Goal: Information Seeking & Learning: Find specific fact

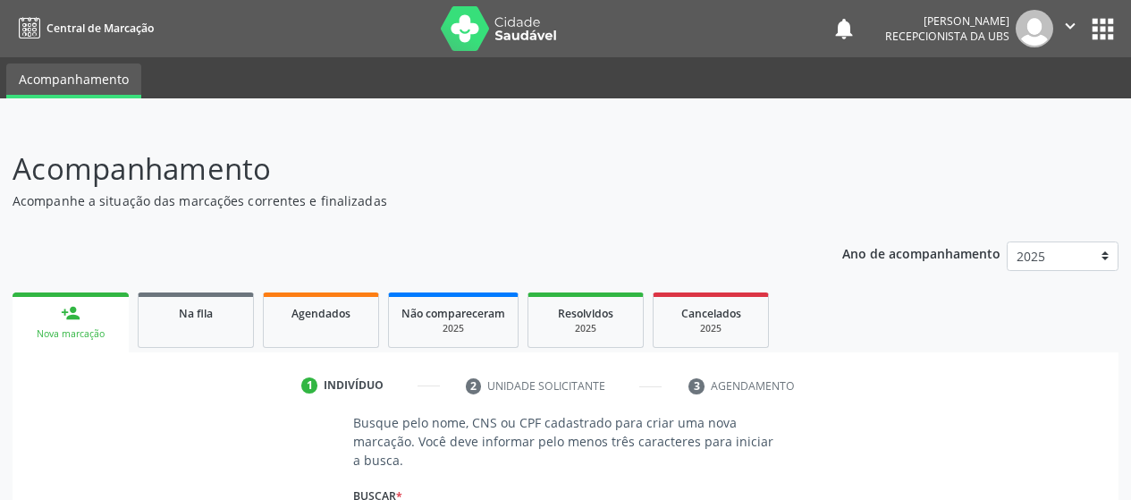
scroll to position [233, 0]
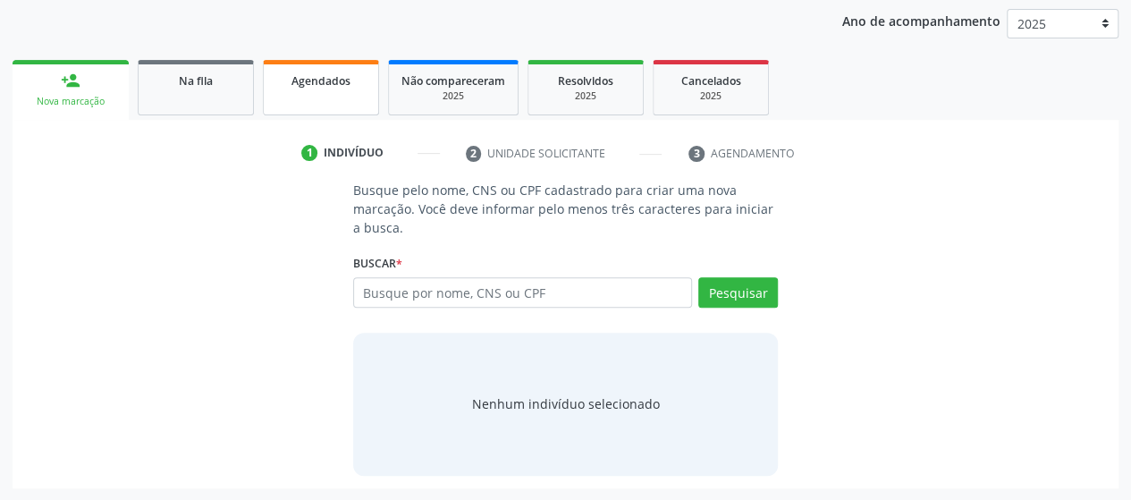
click at [318, 89] on link "Agendados" at bounding box center [321, 87] width 116 height 55
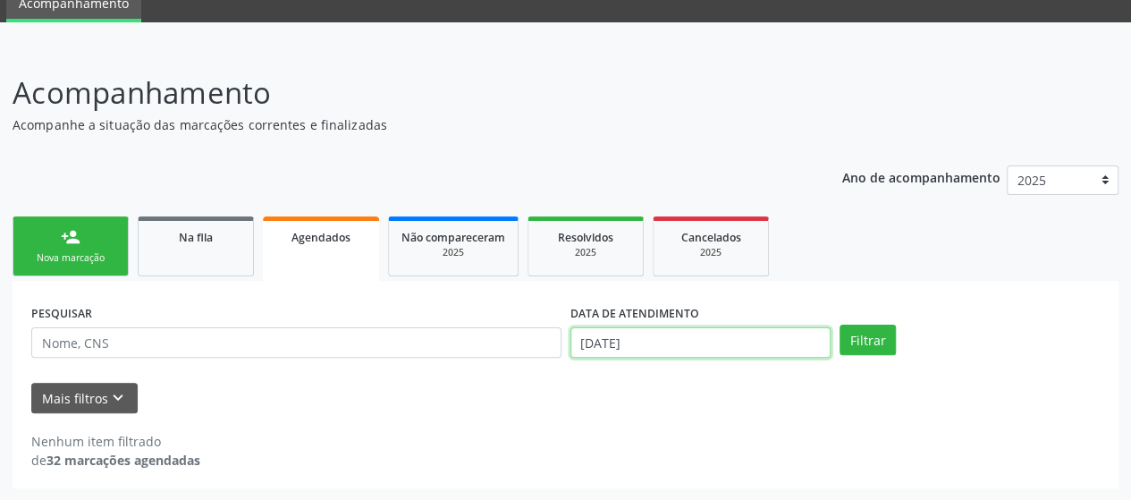
scroll to position [188, 0]
click at [706, 342] on body "Central de Marcação notifications [PERSON_NAME] Recepcionista da UBS  Configur…" at bounding box center [565, 173] width 1131 height 500
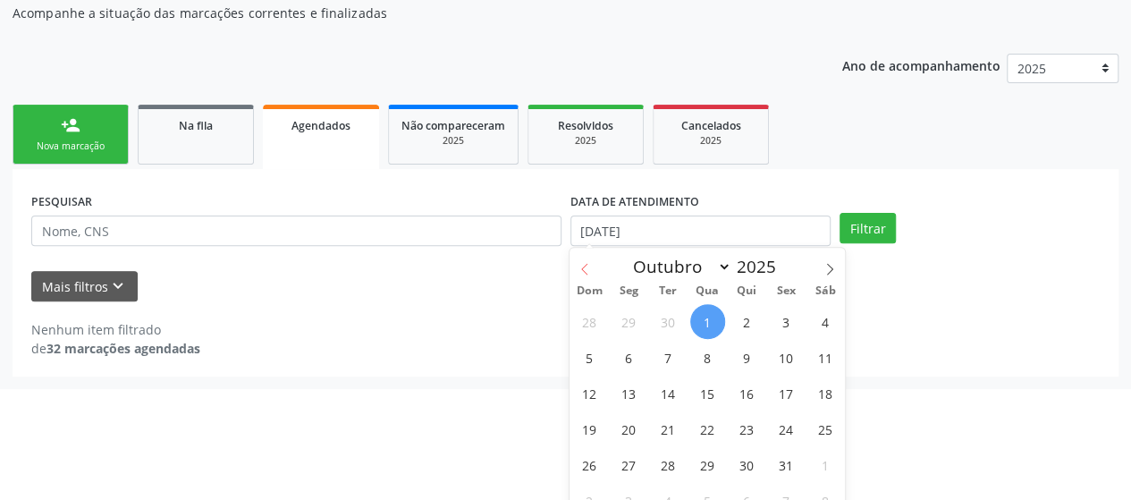
click at [581, 266] on icon at bounding box center [585, 269] width 13 height 13
click at [835, 270] on icon at bounding box center [830, 269] width 13 height 13
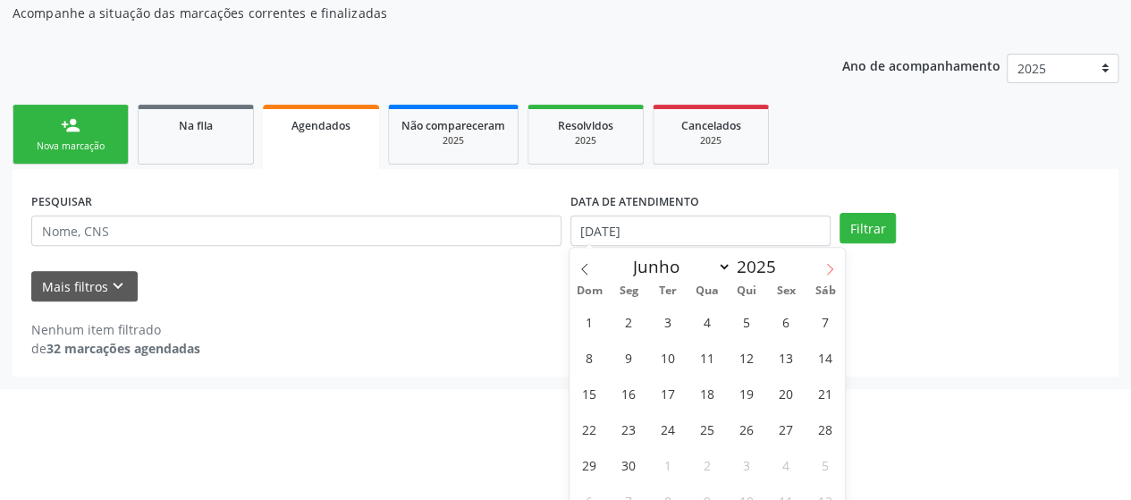
select select "6"
click at [671, 320] on span "1" at bounding box center [668, 321] width 35 height 35
type input "[DATE]"
click at [822, 266] on span at bounding box center [830, 263] width 30 height 30
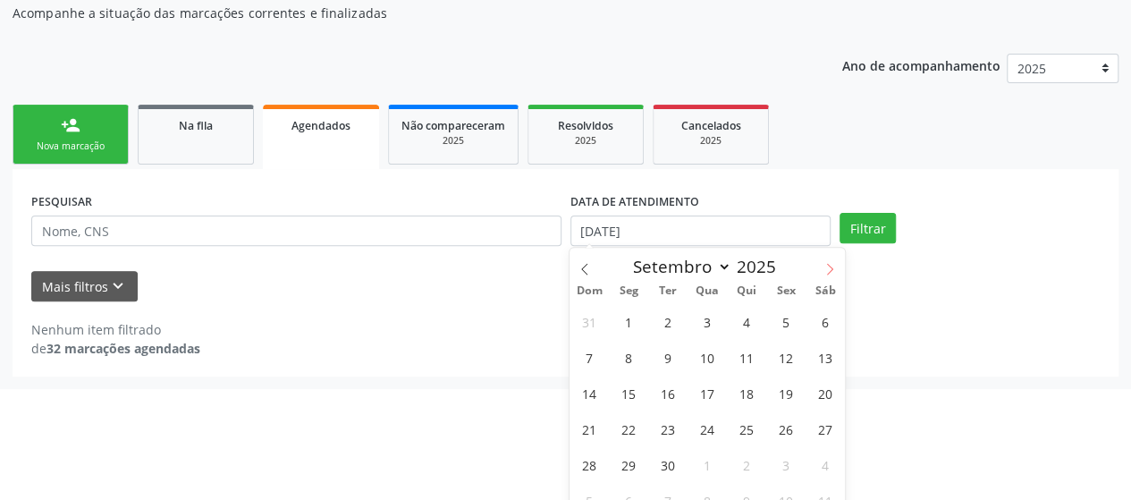
click at [822, 266] on span at bounding box center [830, 263] width 30 height 30
select select "9"
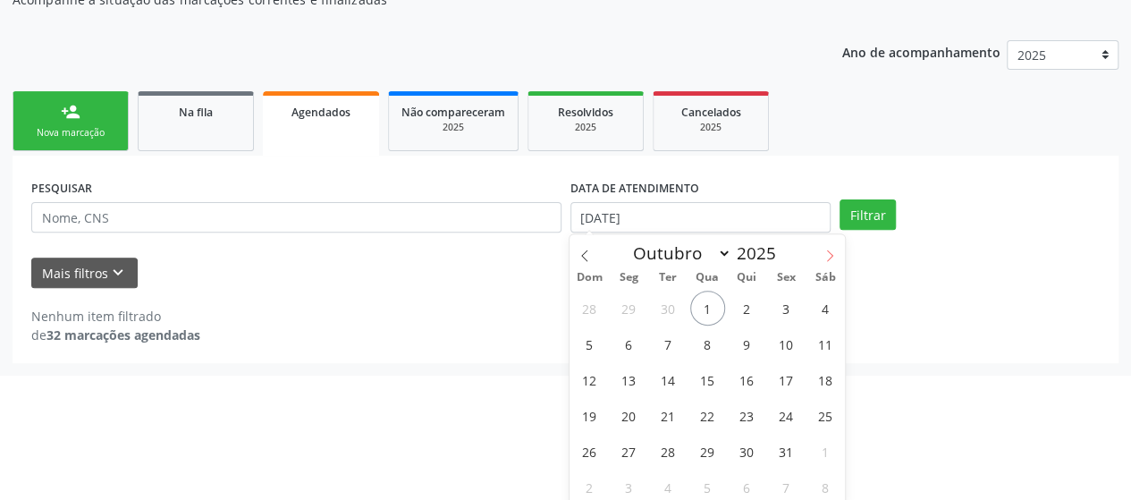
scroll to position [206, 0]
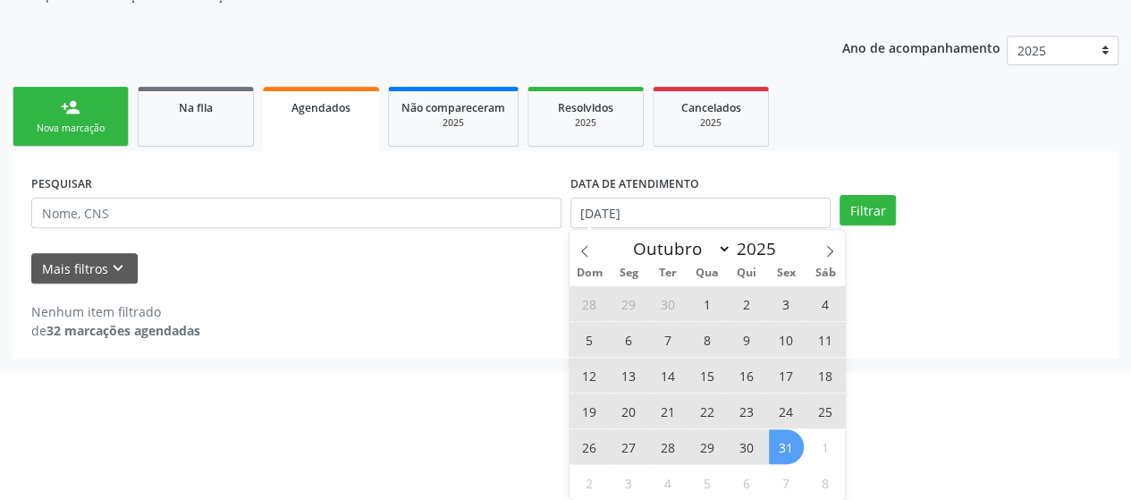
click at [778, 435] on span "31" at bounding box center [786, 446] width 35 height 35
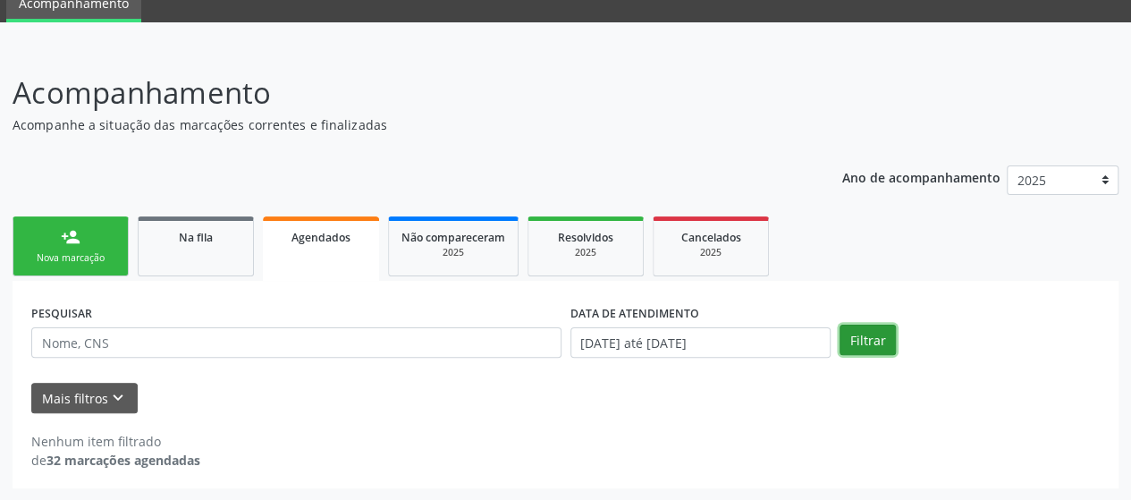
click at [867, 346] on button "Filtrar" at bounding box center [868, 340] width 56 height 30
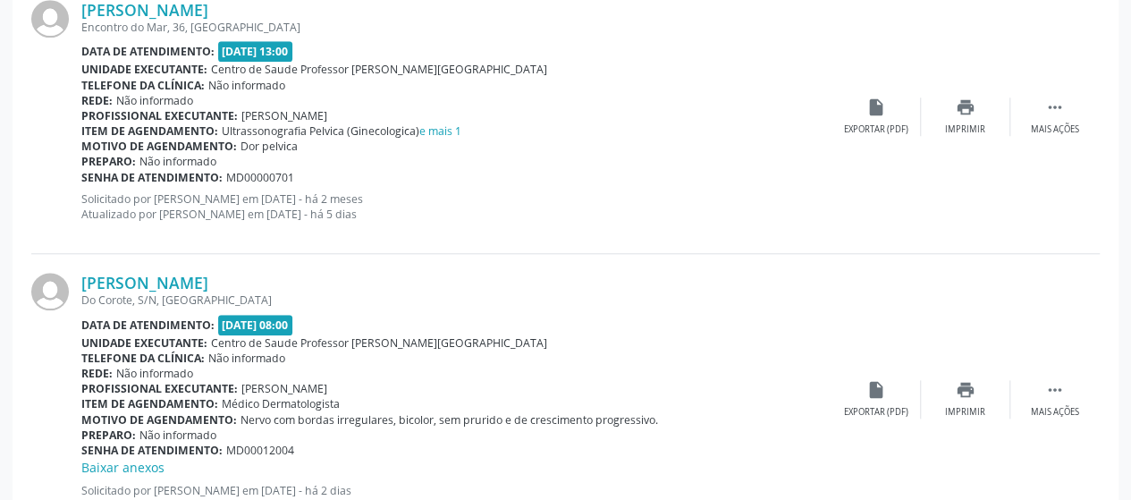
scroll to position [4272, 0]
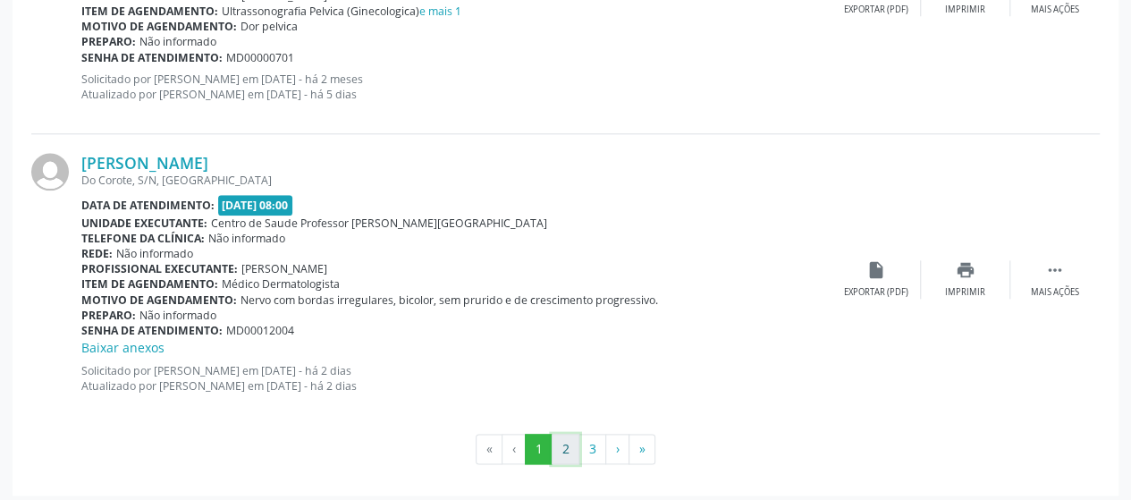
click at [575, 445] on button "2" at bounding box center [566, 449] width 28 height 30
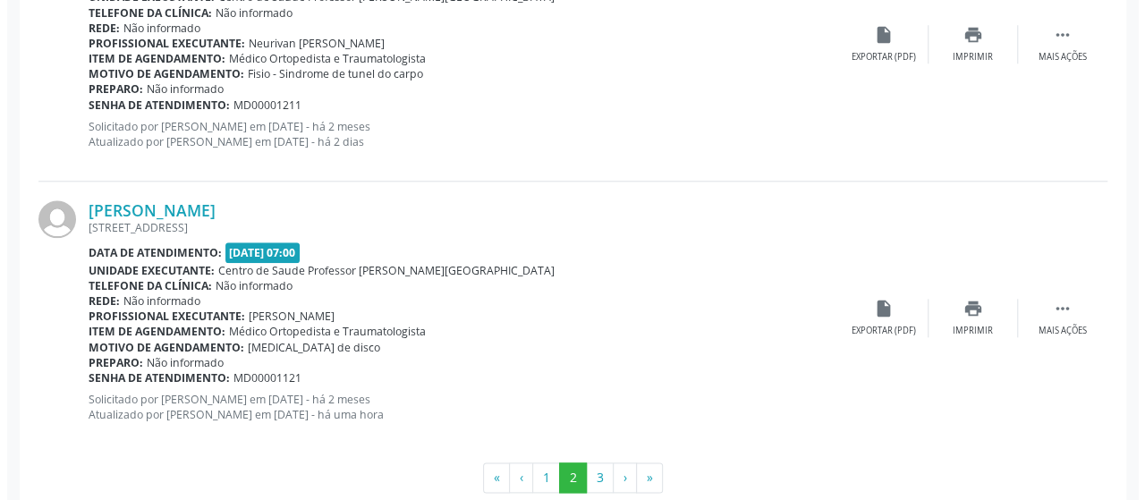
scroll to position [4253, 0]
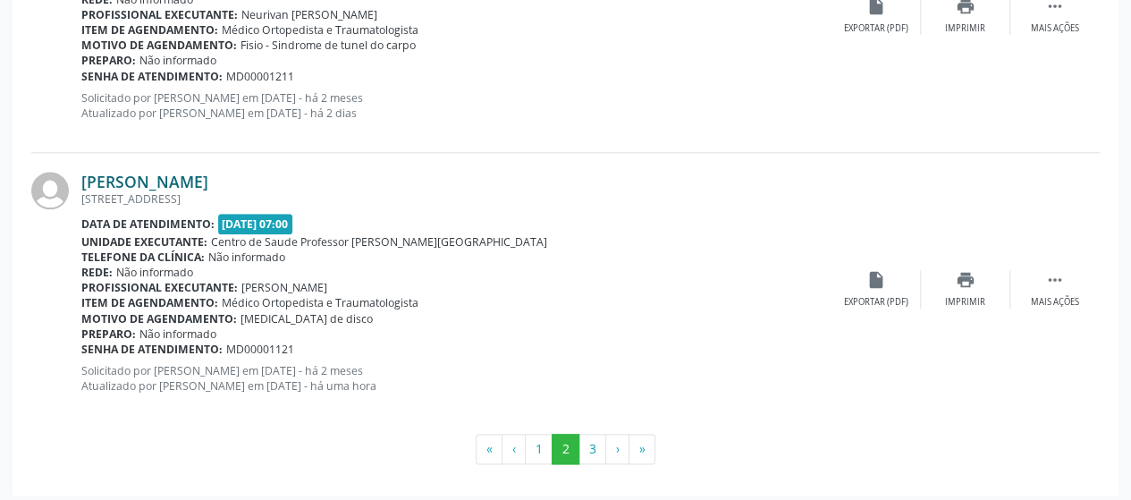
click at [156, 172] on link "[PERSON_NAME]" at bounding box center [144, 182] width 127 height 20
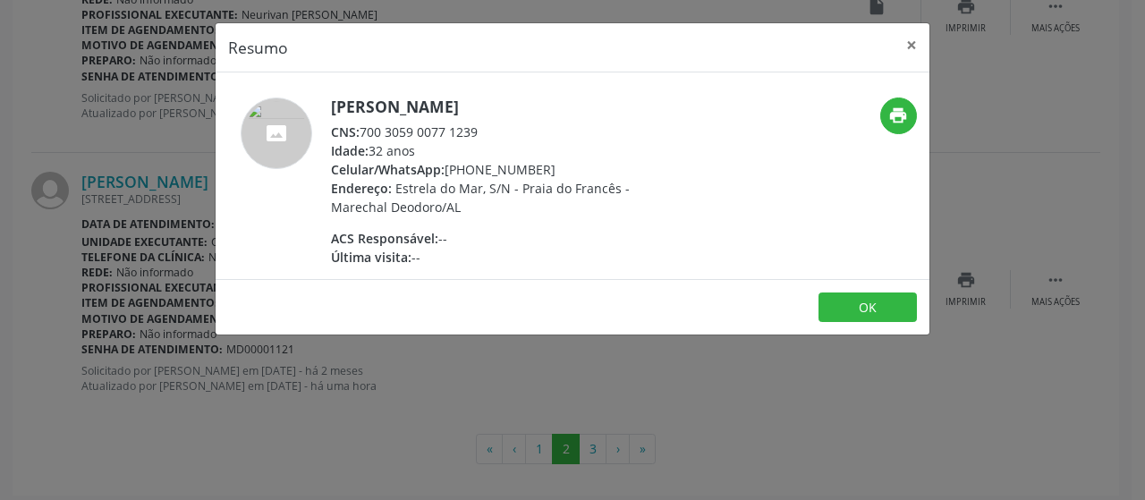
drag, startPoint x: 362, startPoint y: 123, endPoint x: 476, endPoint y: 131, distance: 113.9
click at [476, 131] on div "CNS: 700 3059 0077 1239" at bounding box center [505, 132] width 348 height 19
copy div "700 3059 0077 1239"
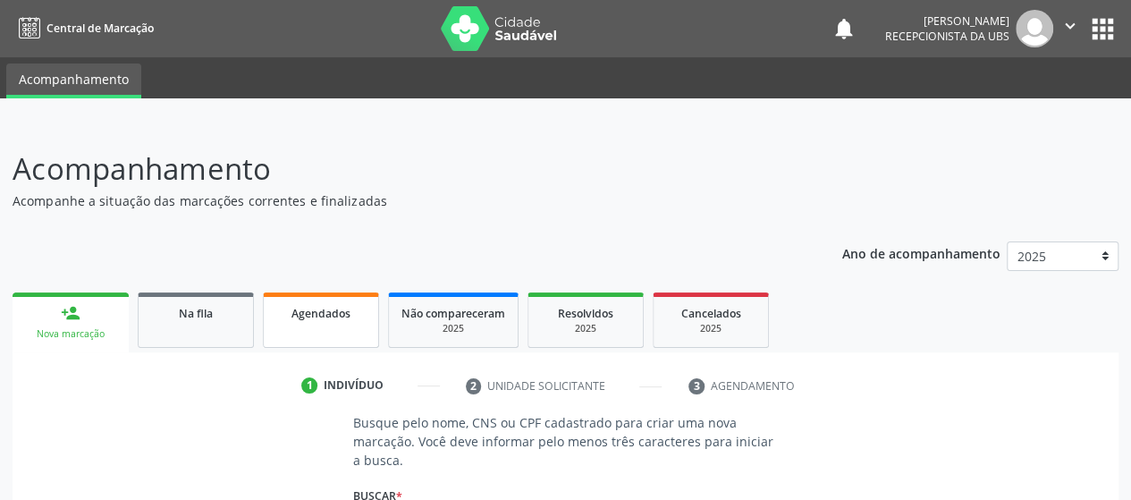
click at [326, 321] on div "Agendados" at bounding box center [320, 312] width 89 height 19
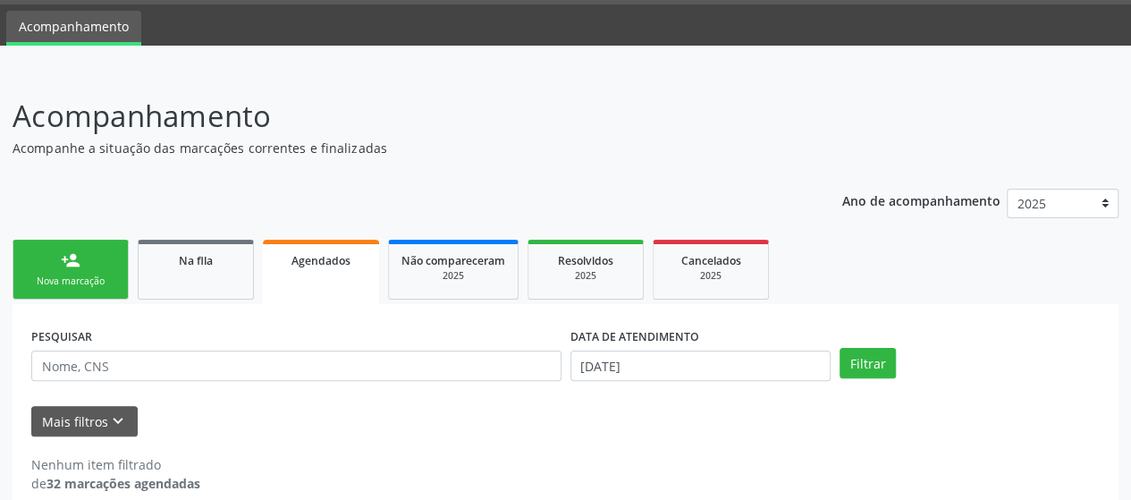
scroll to position [76, 0]
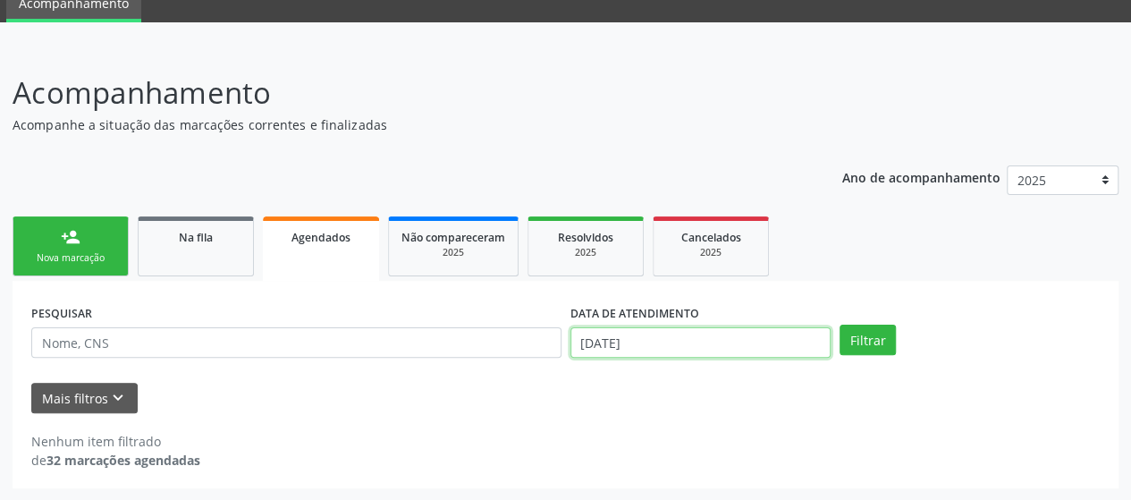
click at [676, 338] on input "[DATE]" at bounding box center [701, 342] width 260 height 30
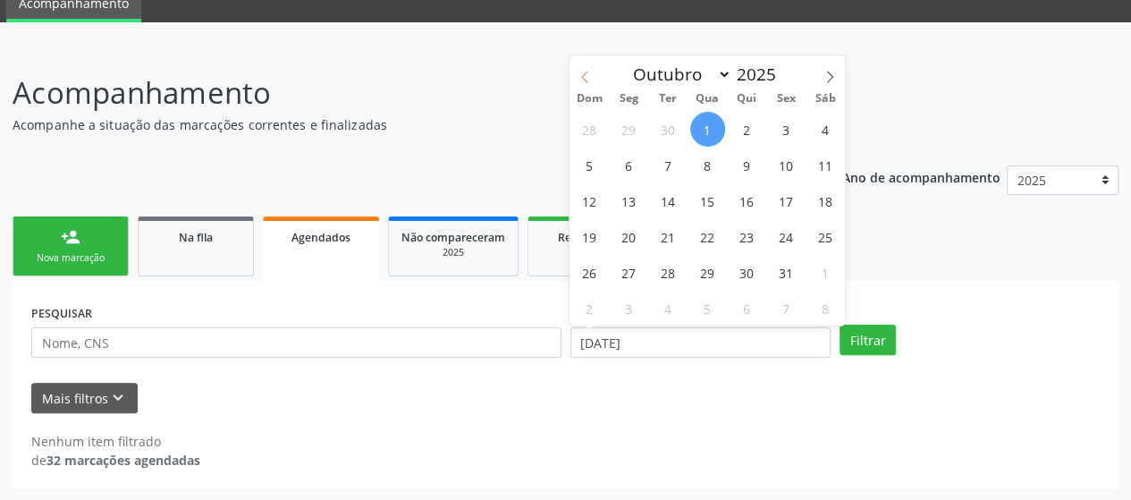
click at [578, 80] on span at bounding box center [585, 70] width 30 height 30
select select "6"
click at [677, 132] on span "1" at bounding box center [668, 129] width 35 height 35
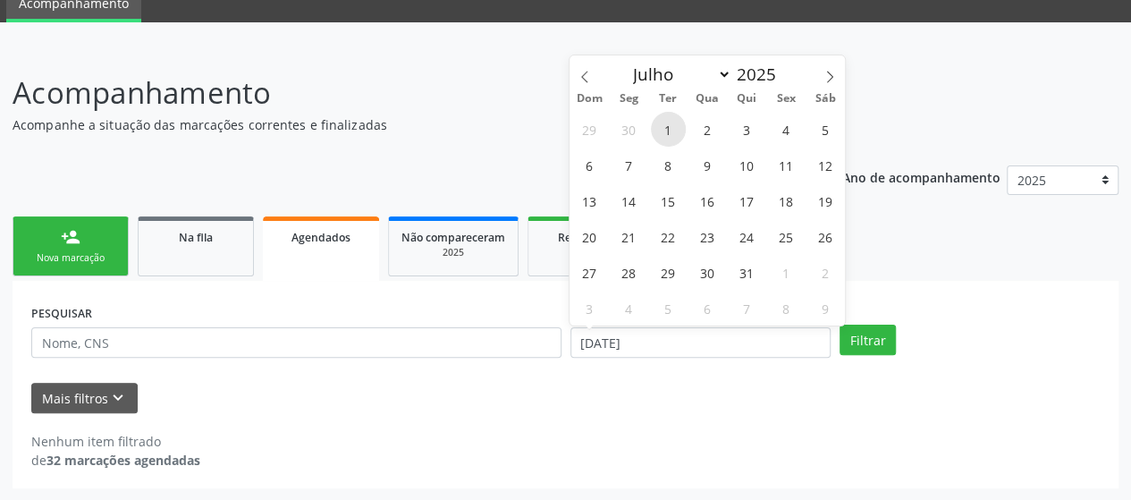
type input "[DATE]"
click at [826, 71] on icon at bounding box center [830, 77] width 13 height 13
select select "9"
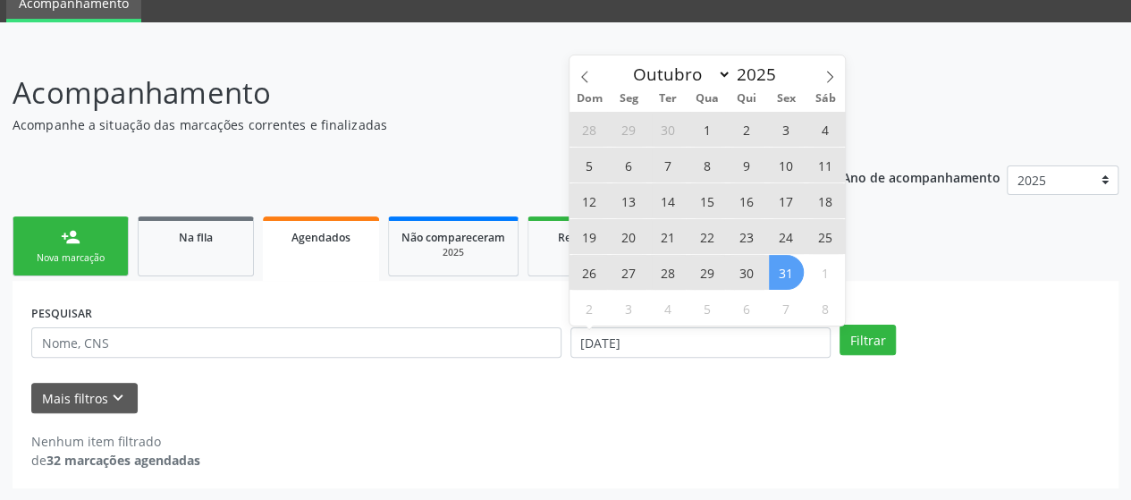
click at [776, 275] on span "31" at bounding box center [786, 272] width 35 height 35
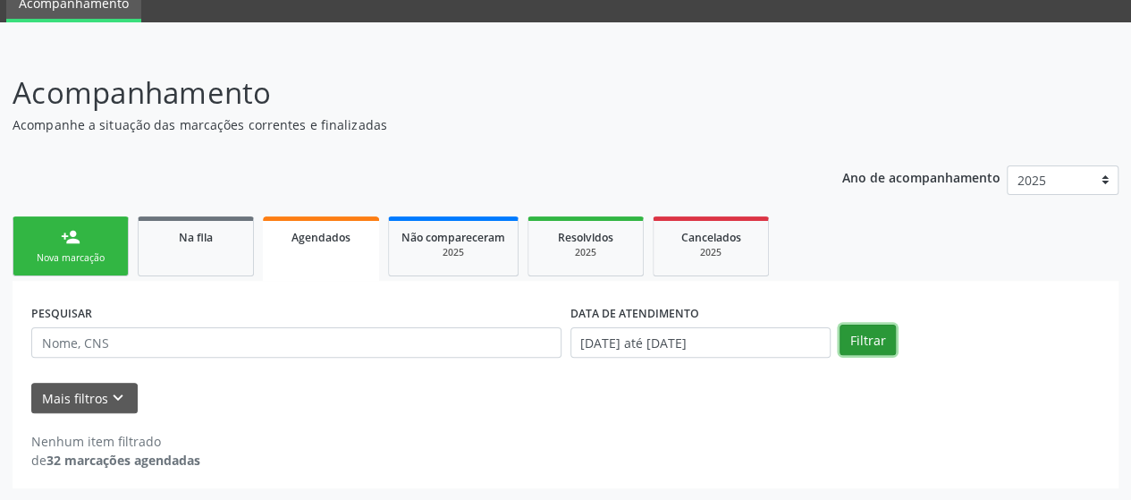
click at [892, 330] on button "Filtrar" at bounding box center [868, 340] width 56 height 30
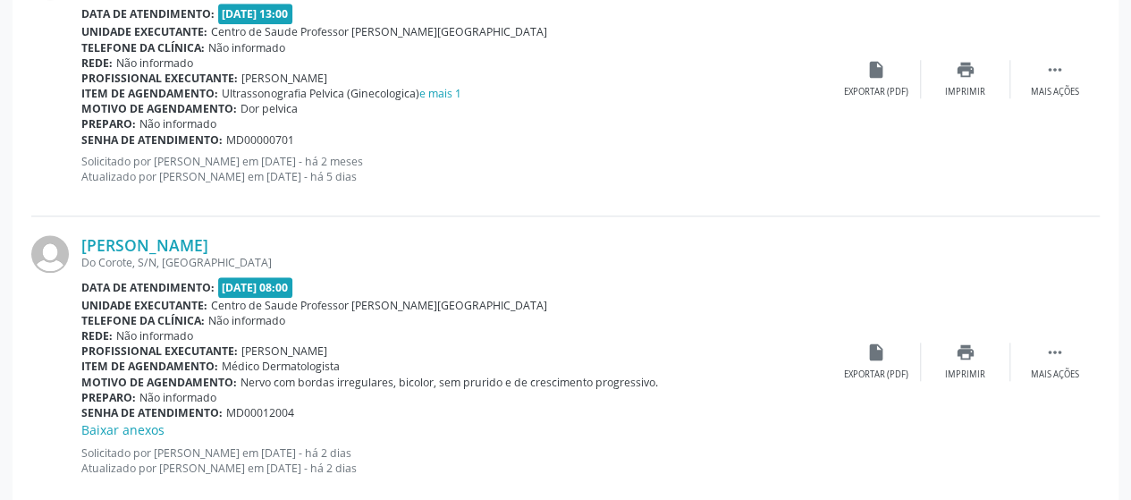
scroll to position [4272, 0]
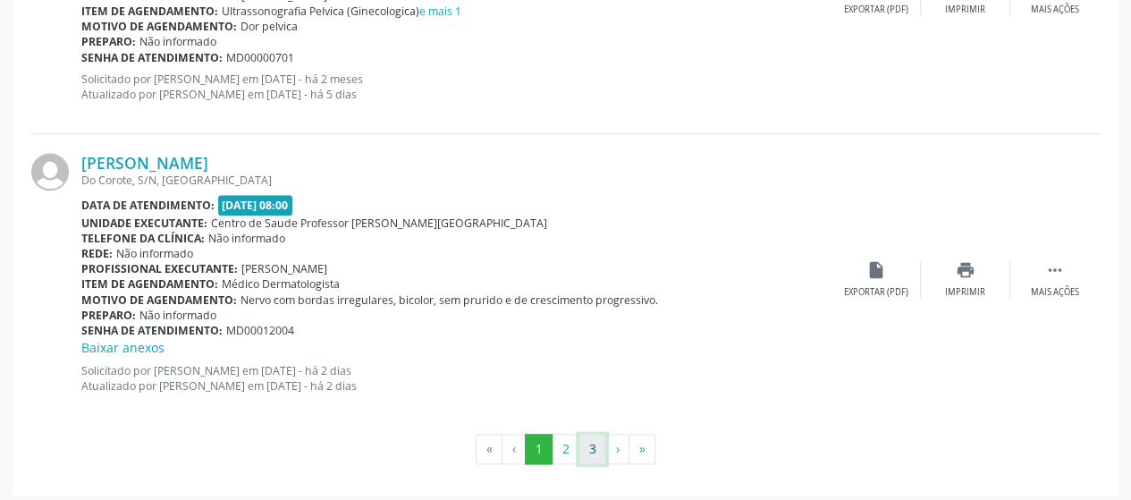
click at [602, 446] on button "3" at bounding box center [593, 449] width 28 height 30
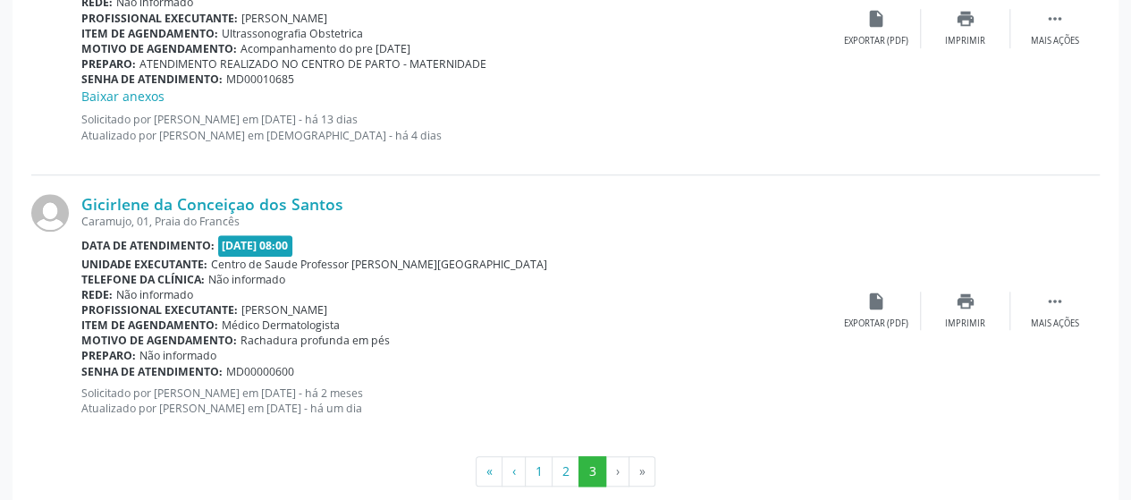
scroll to position [689, 0]
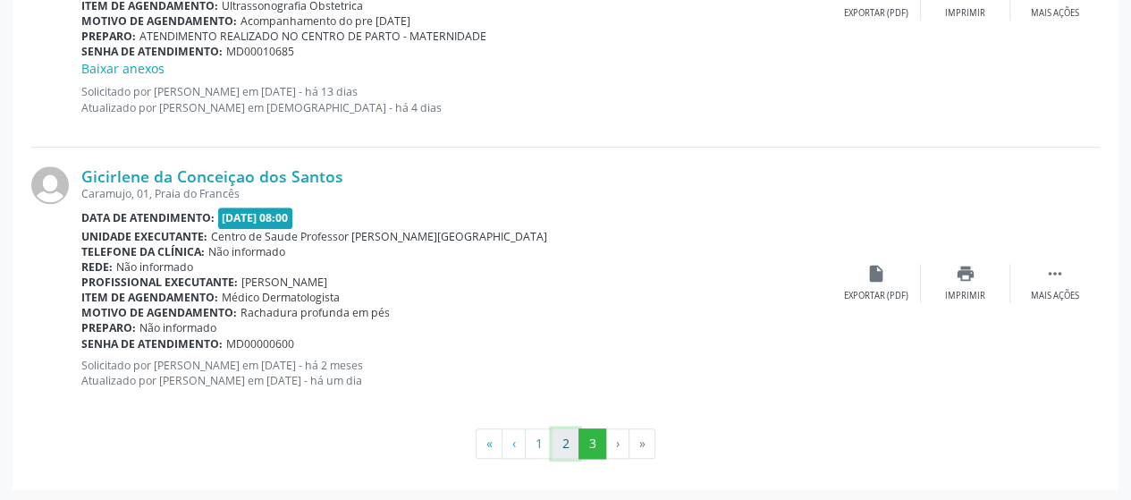
click at [568, 448] on button "2" at bounding box center [566, 443] width 28 height 30
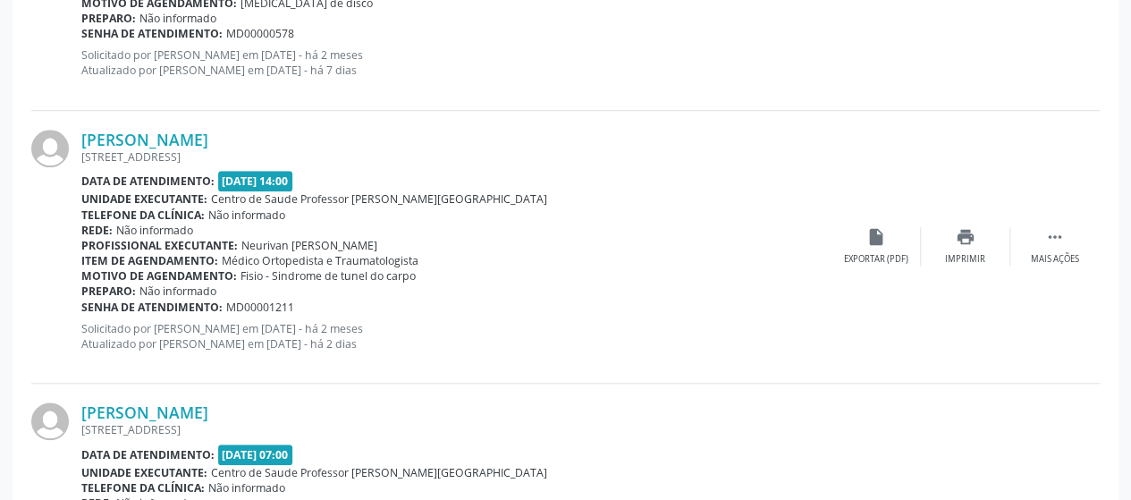
scroll to position [4253, 0]
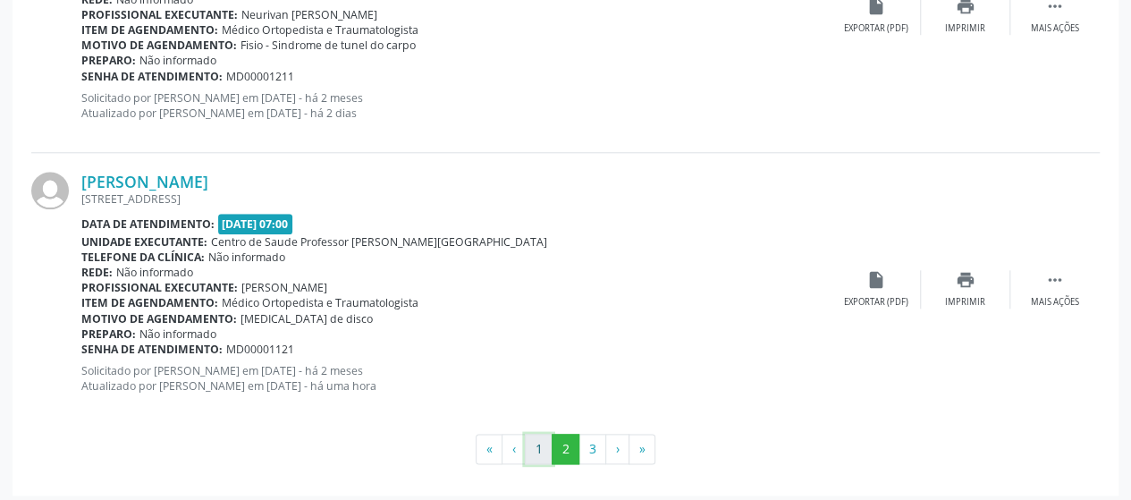
click at [547, 441] on button "1" at bounding box center [539, 449] width 28 height 30
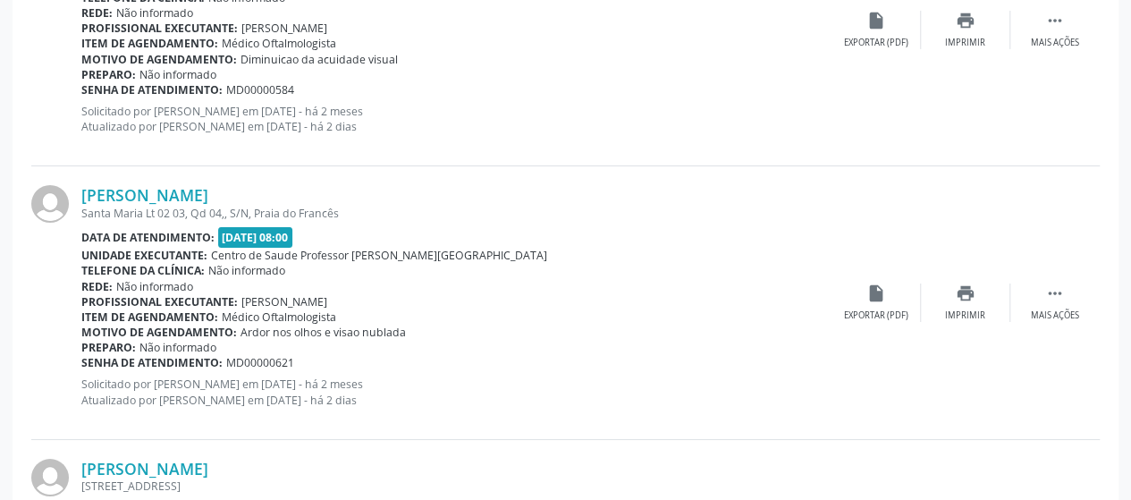
scroll to position [3467, 0]
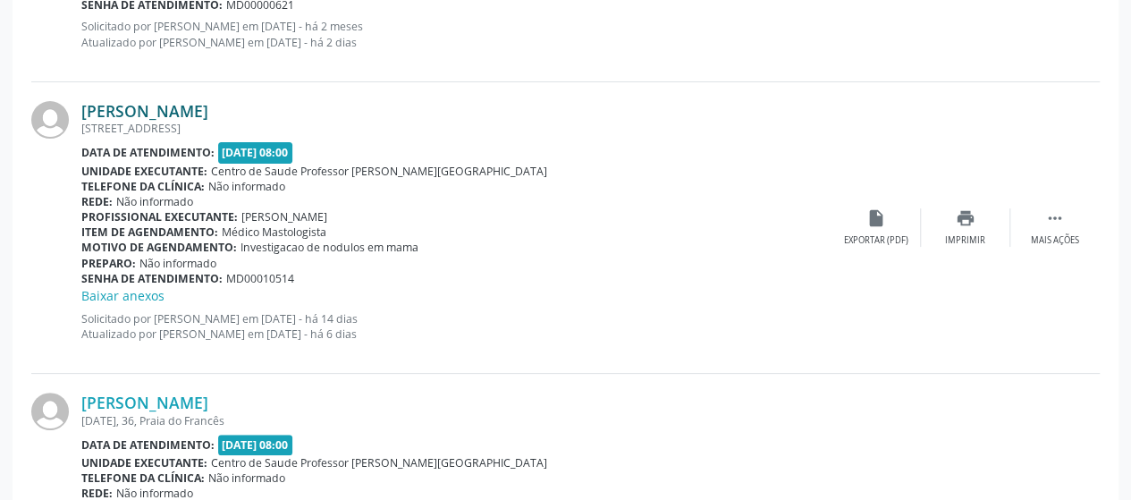
click at [103, 107] on link "[PERSON_NAME]" at bounding box center [144, 111] width 127 height 20
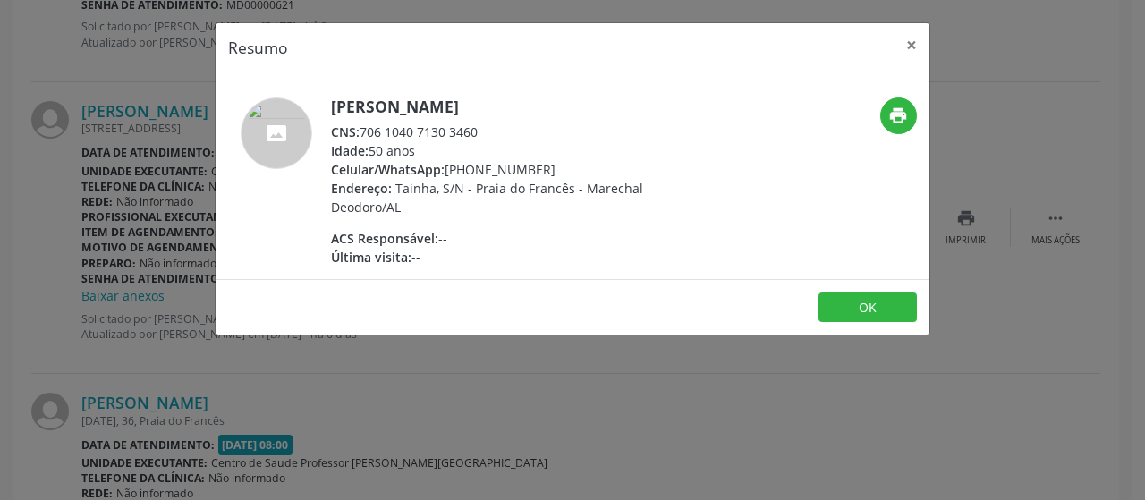
drag, startPoint x: 366, startPoint y: 128, endPoint x: 433, endPoint y: 114, distance: 68.4
click at [433, 114] on div "Sandra Denise de Lima Santos CNS: 706 1040 7130 3460 Idade: 50 anos Celular/Wha…" at bounding box center [505, 181] width 348 height 169
click at [440, 156] on div "Idade: 50 anos" at bounding box center [505, 150] width 348 height 19
drag, startPoint x: 364, startPoint y: 129, endPoint x: 490, endPoint y: 132, distance: 126.1
click at [490, 132] on div "CNS: 706 1040 7130 3460" at bounding box center [505, 132] width 348 height 19
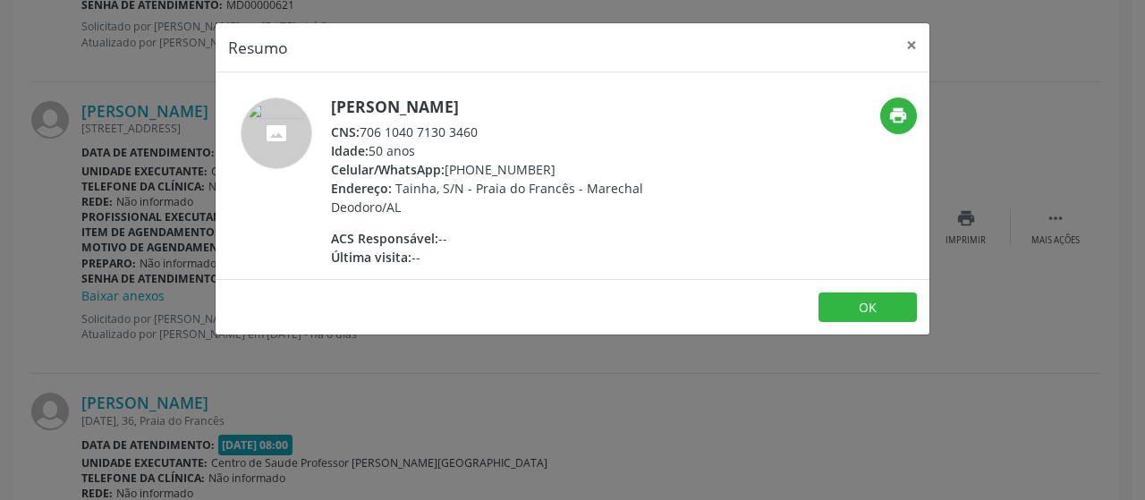
copy div "706 1040 7130 3460"
click at [921, 45] on button "×" at bounding box center [911, 45] width 36 height 44
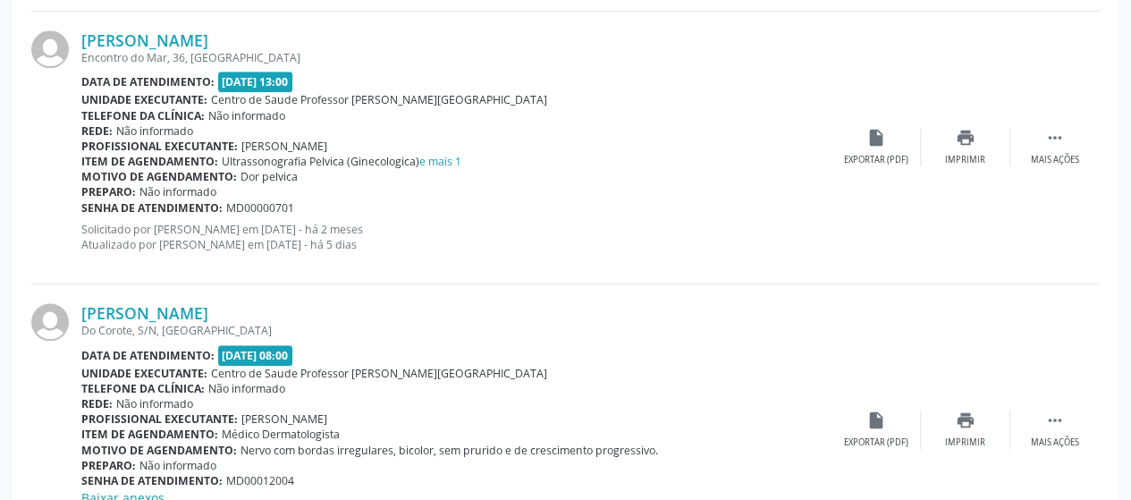
scroll to position [4272, 0]
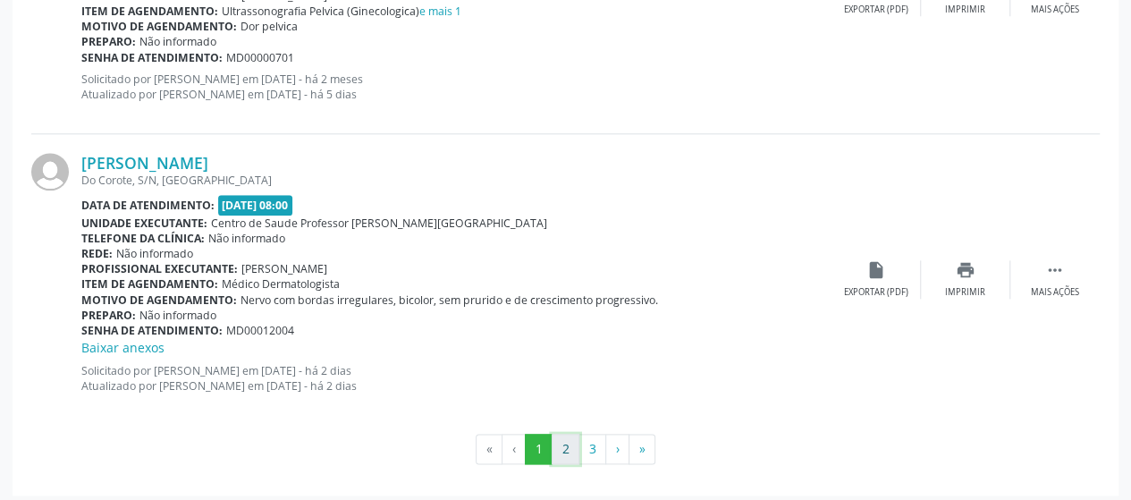
click at [570, 444] on button "2" at bounding box center [566, 449] width 28 height 30
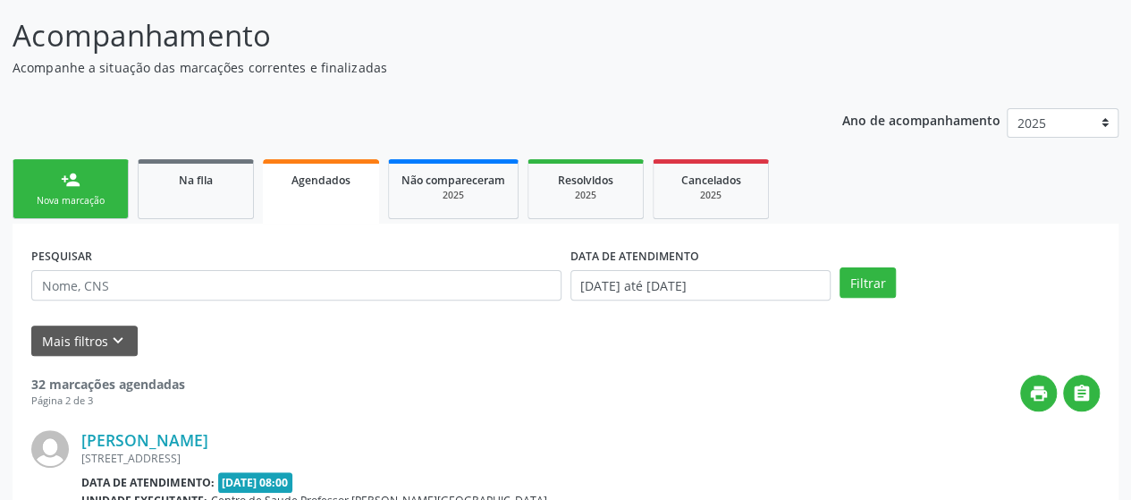
scroll to position [4253, 0]
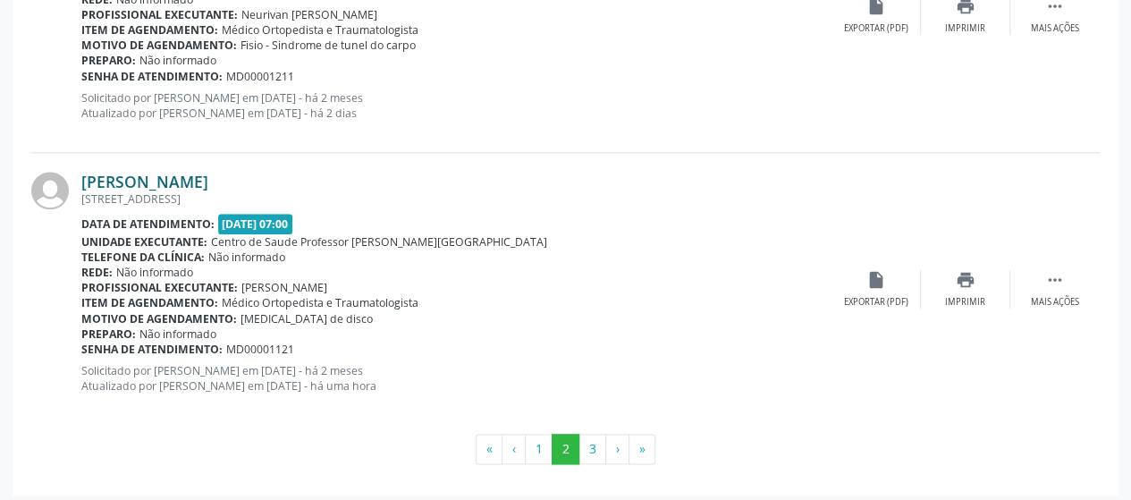
click at [208, 182] on link "[PERSON_NAME]" at bounding box center [144, 182] width 127 height 20
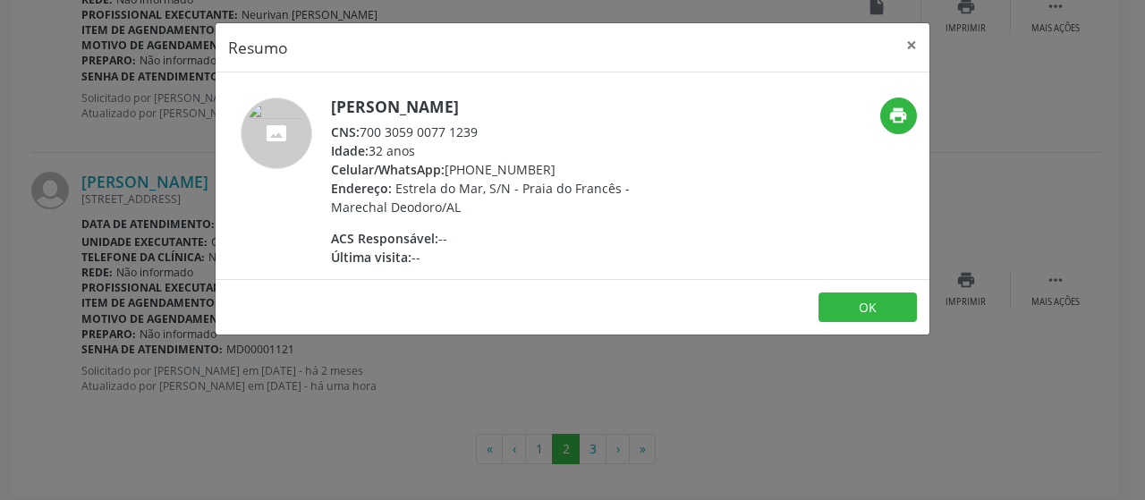
drag, startPoint x: 360, startPoint y: 131, endPoint x: 492, endPoint y: 133, distance: 131.5
click at [492, 133] on div "CNS: 700 3059 0077 1239" at bounding box center [505, 132] width 348 height 19
copy div "700 3059 0077 1239"
click at [910, 33] on button "×" at bounding box center [911, 45] width 36 height 44
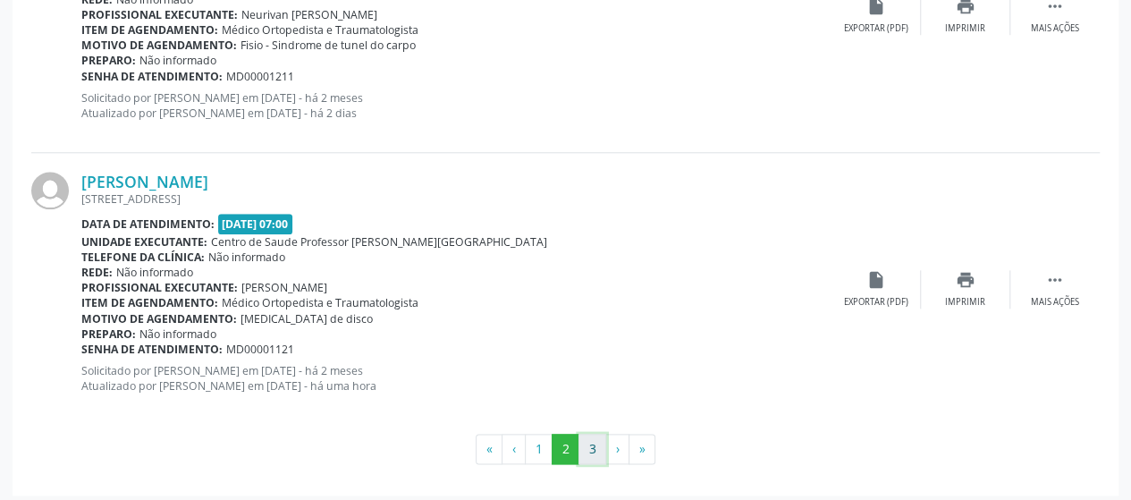
click at [589, 437] on button "3" at bounding box center [593, 449] width 28 height 30
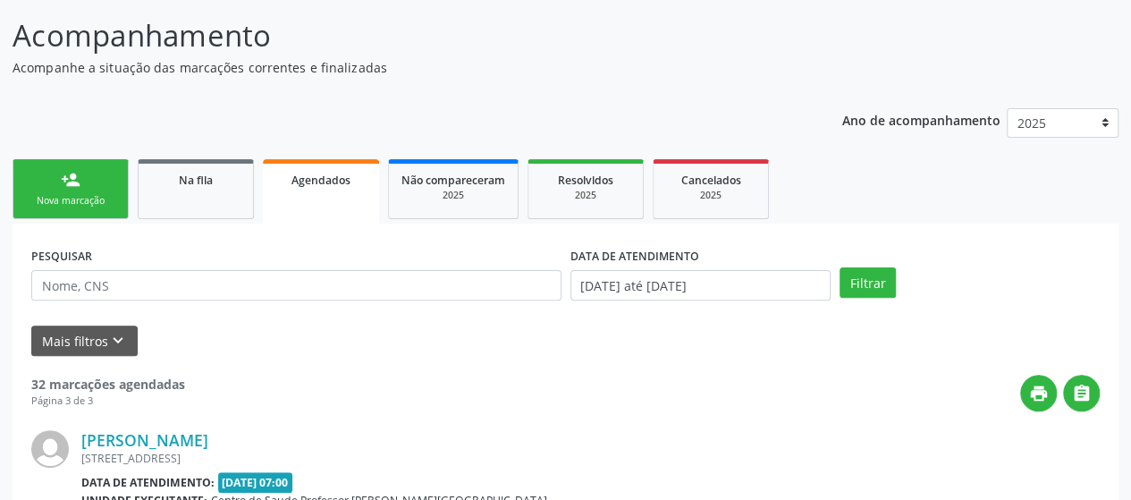
scroll to position [689, 0]
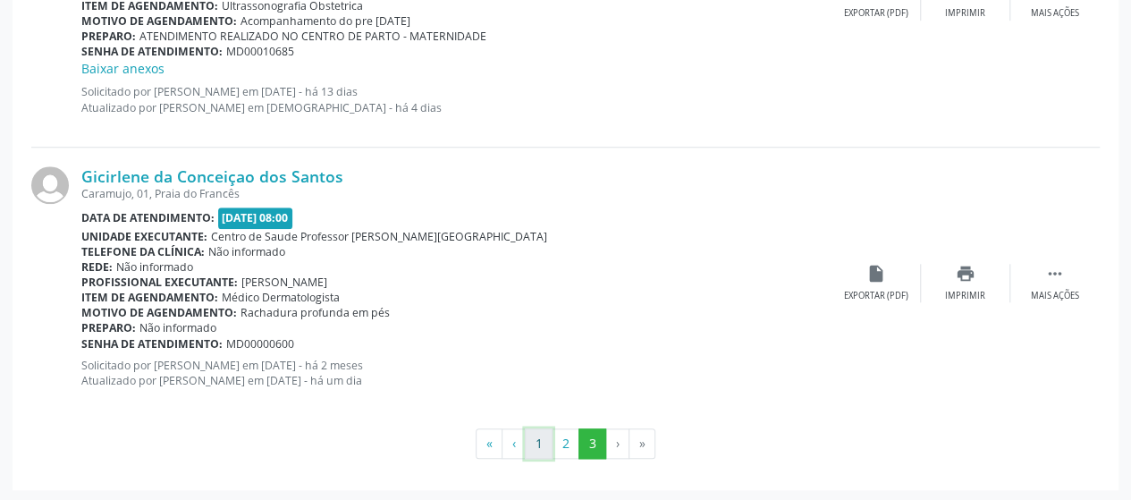
click at [553, 444] on button "1" at bounding box center [539, 443] width 28 height 30
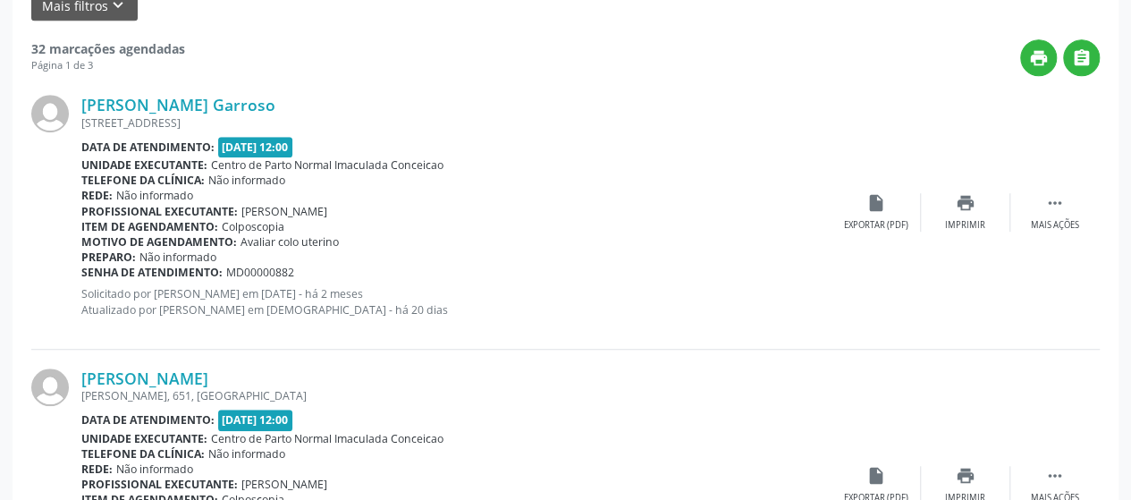
scroll to position [445, 0]
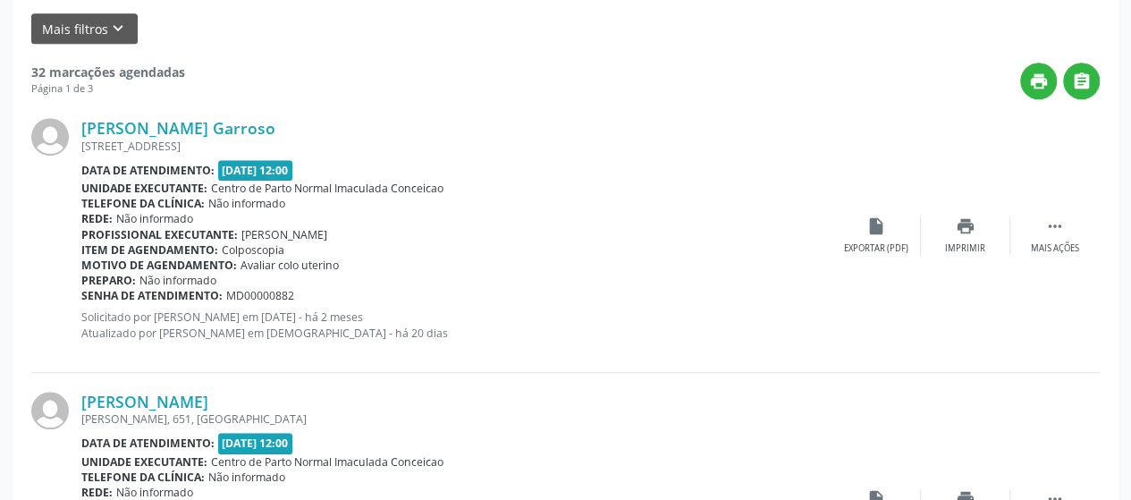
drag, startPoint x: 100, startPoint y: 116, endPoint x: 102, endPoint y: 141, distance: 25.1
click at [102, 141] on div "Nicole Neves Garroso Guaiamum, 39, Praia do Francês Data de atendimento: 15/09/…" at bounding box center [456, 235] width 750 height 234
click at [98, 124] on link "[PERSON_NAME] Garroso" at bounding box center [178, 128] width 194 height 20
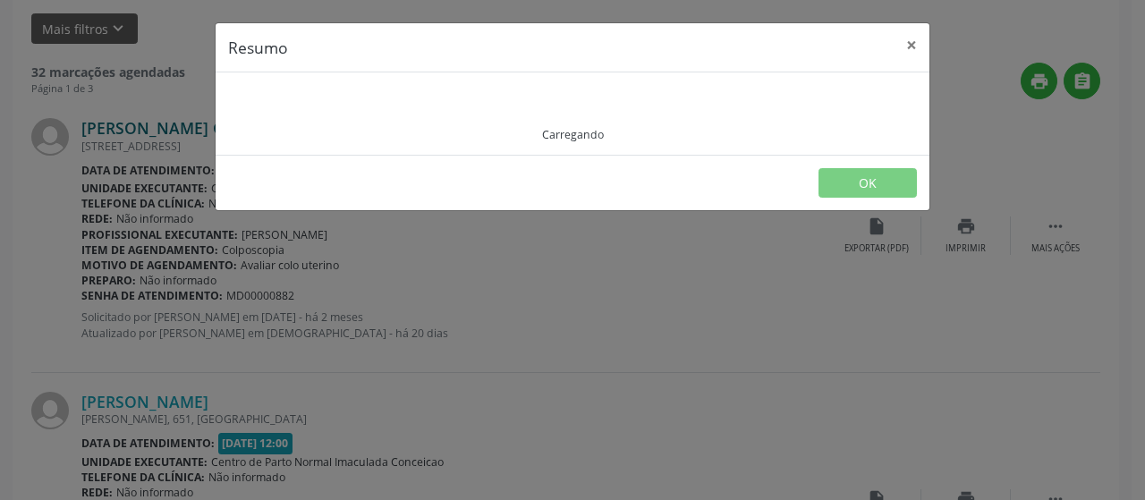
click at [98, 124] on div "Resumo × Carregando OK" at bounding box center [572, 250] width 1145 height 500
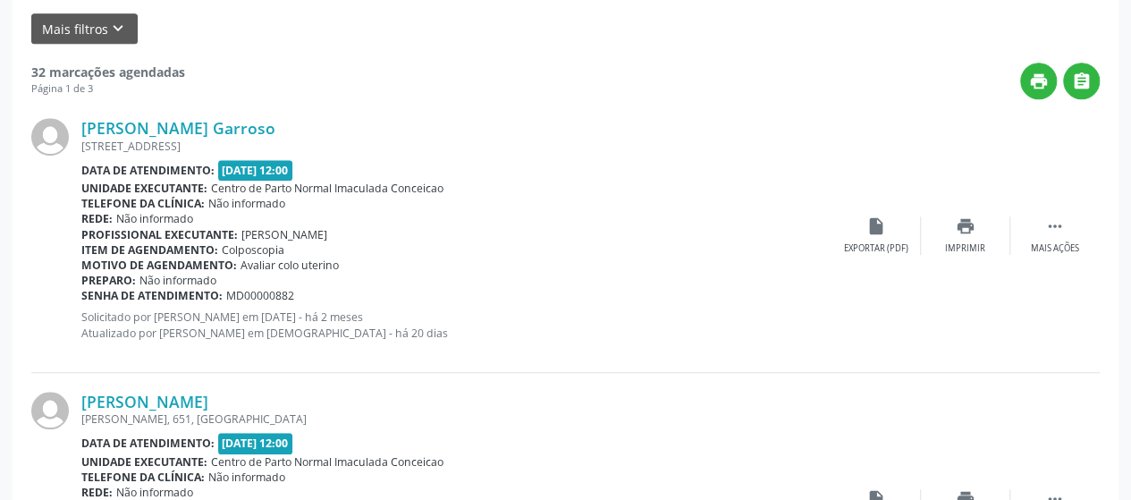
click at [48, 131] on img at bounding box center [50, 137] width 38 height 38
drag, startPoint x: 48, startPoint y: 131, endPoint x: 161, endPoint y: 122, distance: 113.0
click at [161, 122] on div "Nicole Neves Garroso Guaiamum, 39, Praia do Francês Data de atendimento: 15/09/…" at bounding box center [565, 235] width 1069 height 273
click at [67, 78] on strong "32 marcações agendadas" at bounding box center [108, 71] width 154 height 17
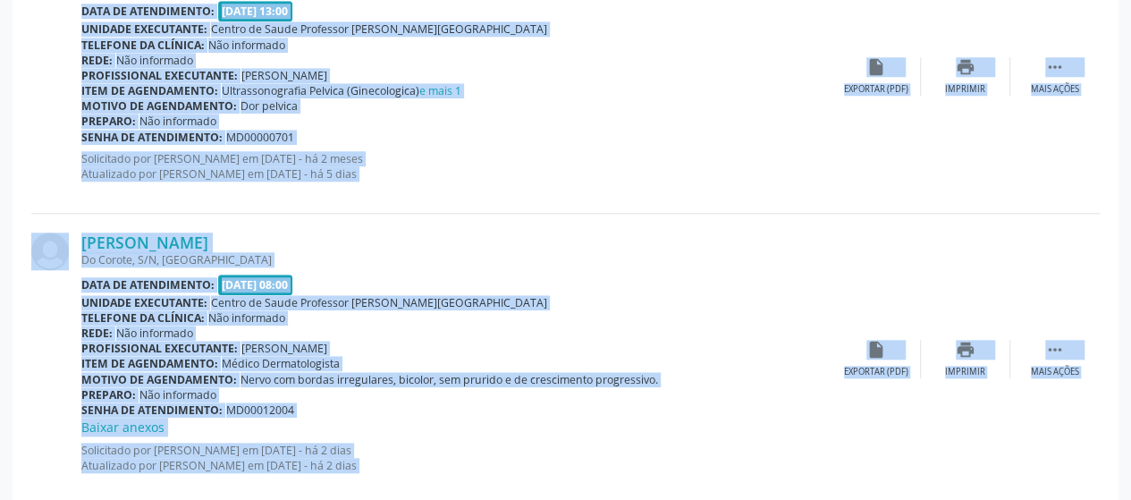
scroll to position [4272, 0]
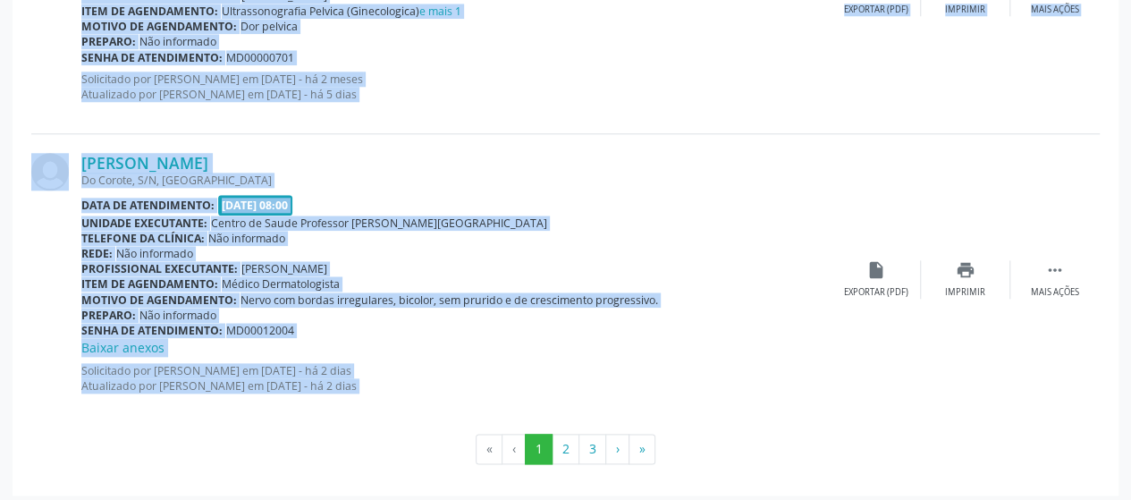
drag, startPoint x: 67, startPoint y: 78, endPoint x: 481, endPoint y: 414, distance: 533.4
click at [561, 444] on button "2" at bounding box center [566, 449] width 28 height 30
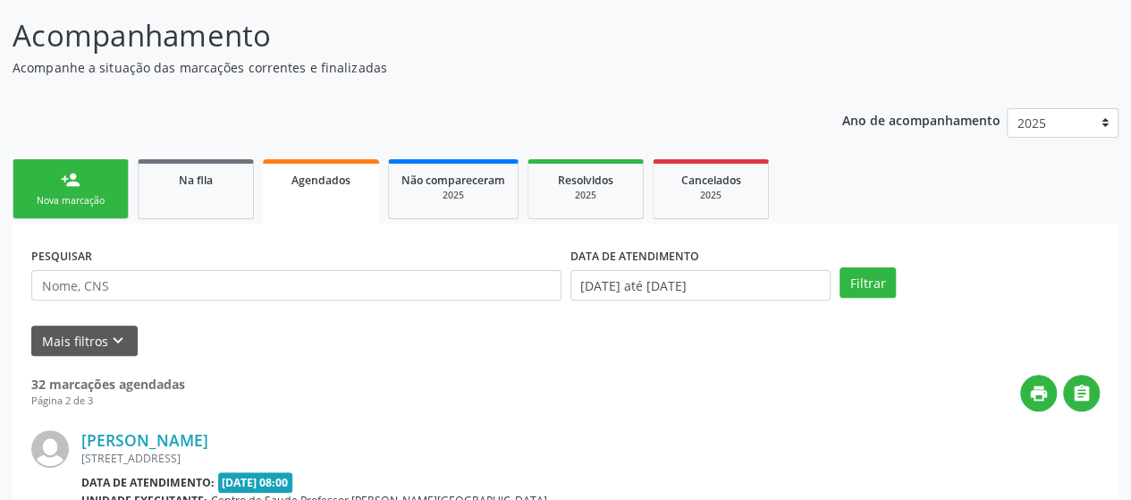
scroll to position [4253, 0]
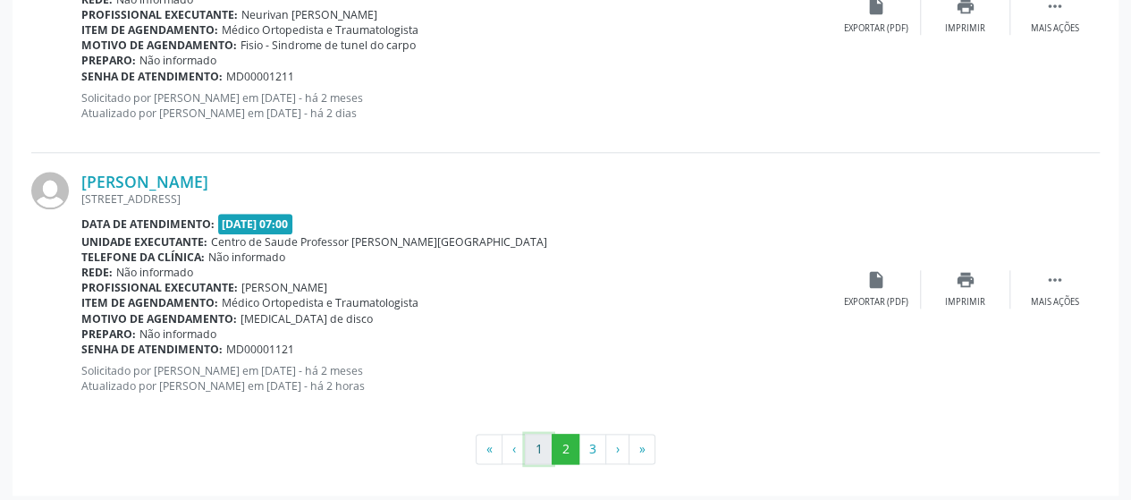
click at [531, 438] on button "1" at bounding box center [539, 449] width 28 height 30
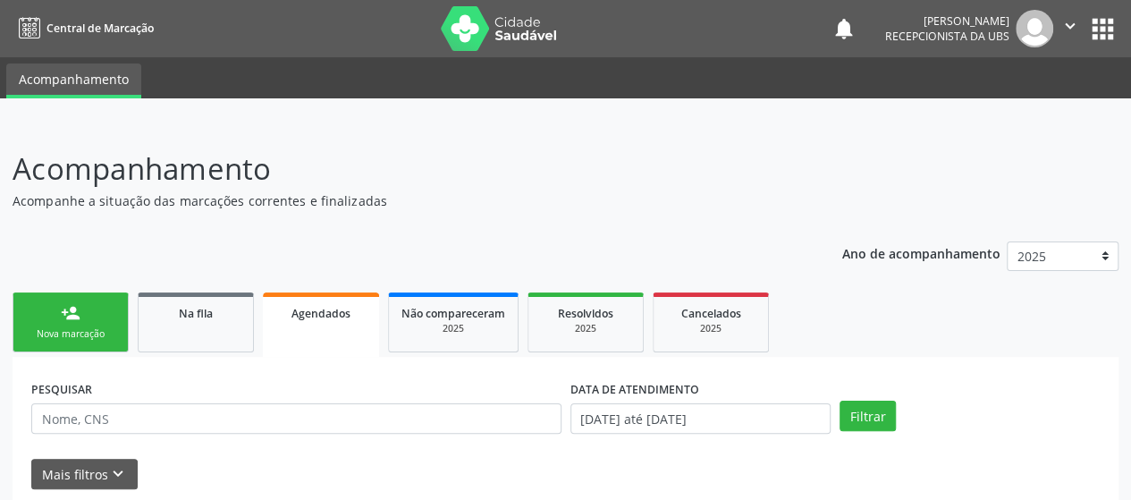
scroll to position [358, 0]
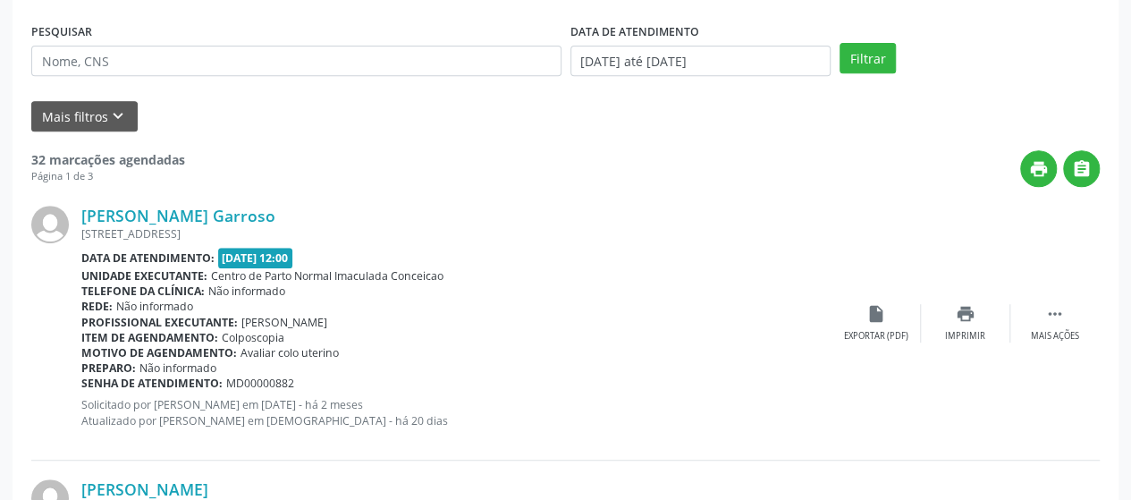
click at [60, 209] on img at bounding box center [50, 225] width 38 height 38
drag, startPoint x: 60, startPoint y: 209, endPoint x: 134, endPoint y: 210, distance: 74.2
click at [134, 210] on div "Nicole Neves Garroso Guaiamum, 39, Praia do Francês Data de atendimento: 15/09/…" at bounding box center [565, 323] width 1069 height 273
click at [40, 216] on img at bounding box center [50, 225] width 38 height 38
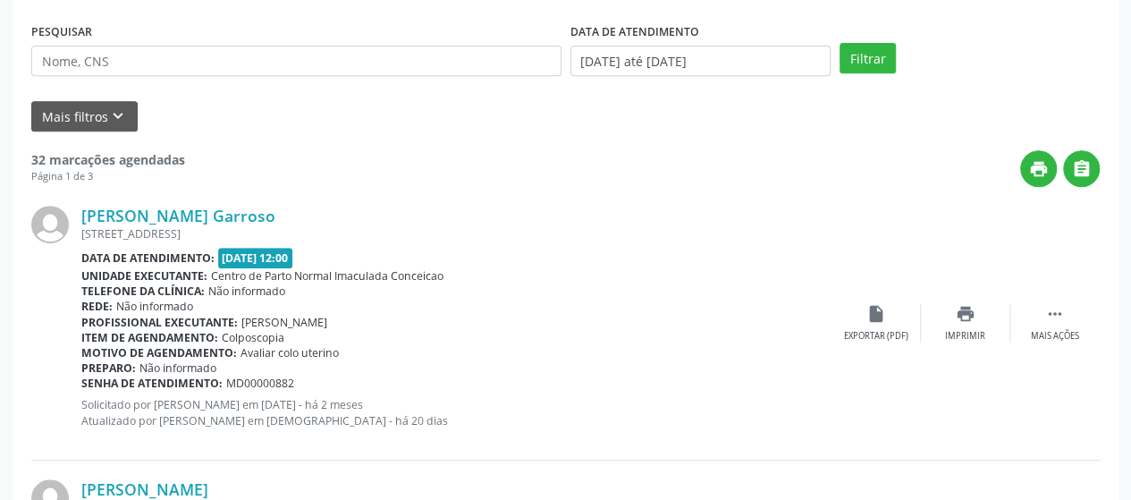
drag, startPoint x: 40, startPoint y: 216, endPoint x: 115, endPoint y: 237, distance: 78.1
click at [115, 237] on div "Nicole Neves Garroso Guaiamum, 39, Praia do Francês Data de atendimento: 15/09/…" at bounding box center [565, 323] width 1069 height 273
click at [48, 233] on img at bounding box center [50, 225] width 38 height 38
drag, startPoint x: 48, startPoint y: 233, endPoint x: 104, endPoint y: 267, distance: 65.0
click at [98, 292] on div "Nicole Neves Garroso Guaiamum, 39, Praia do Francês Data de atendimento: 15/09/…" at bounding box center [565, 323] width 1069 height 273
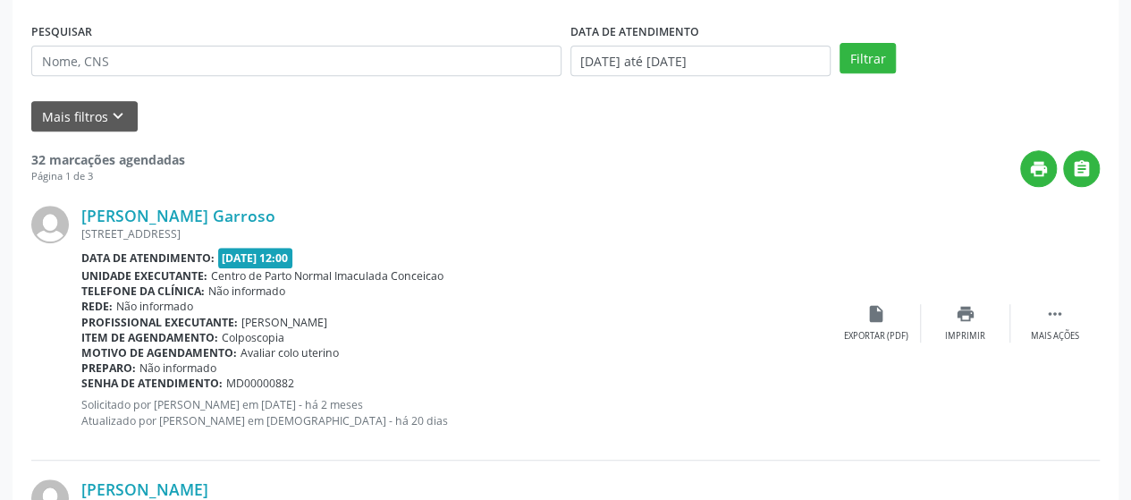
click at [91, 157] on strong "32 marcações agendadas" at bounding box center [108, 159] width 154 height 17
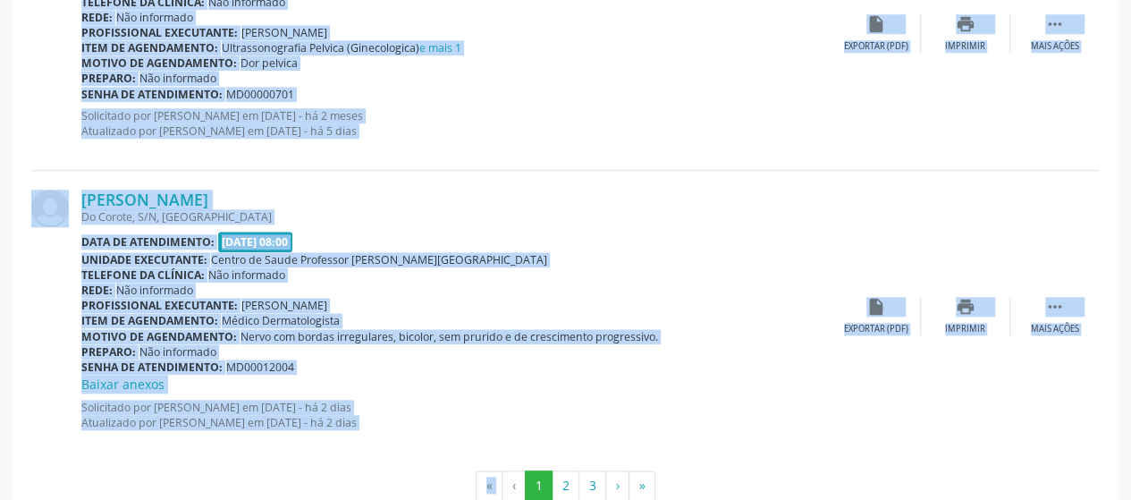
scroll to position [4272, 0]
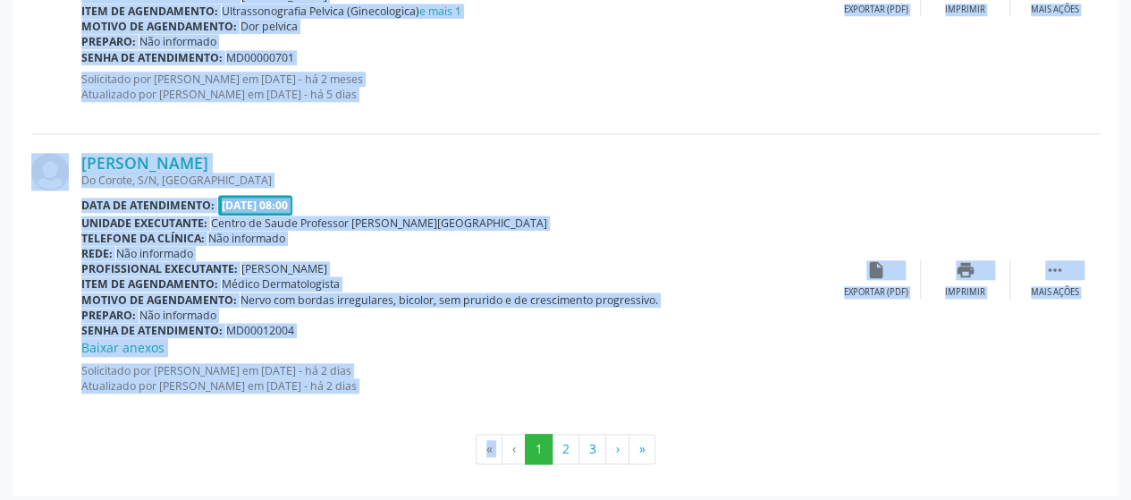
drag, startPoint x: 91, startPoint y: 157, endPoint x: 406, endPoint y: 503, distance: 467.2
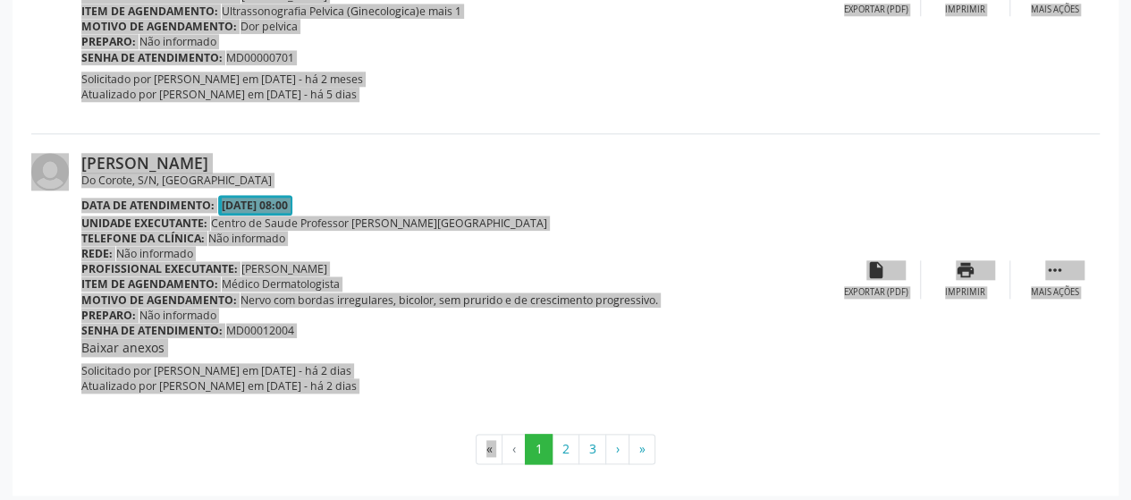
scroll to position [4253, 0]
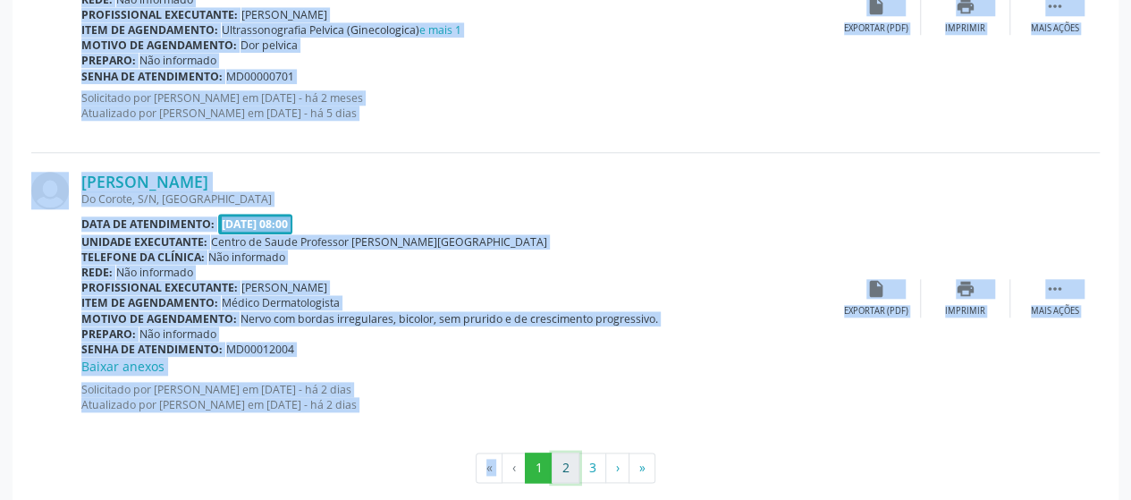
click at [571, 469] on button "2" at bounding box center [566, 467] width 28 height 30
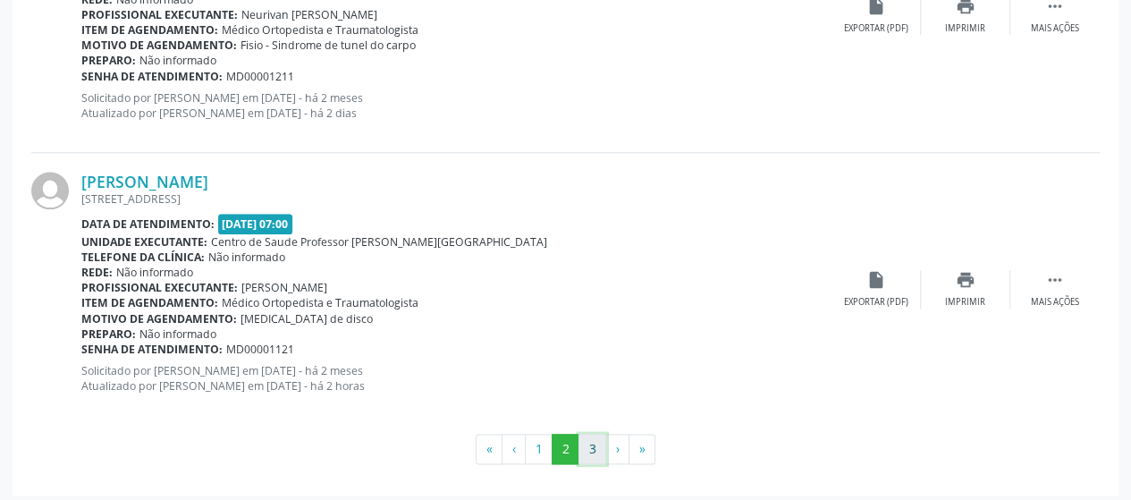
click at [599, 442] on button "3" at bounding box center [593, 449] width 28 height 30
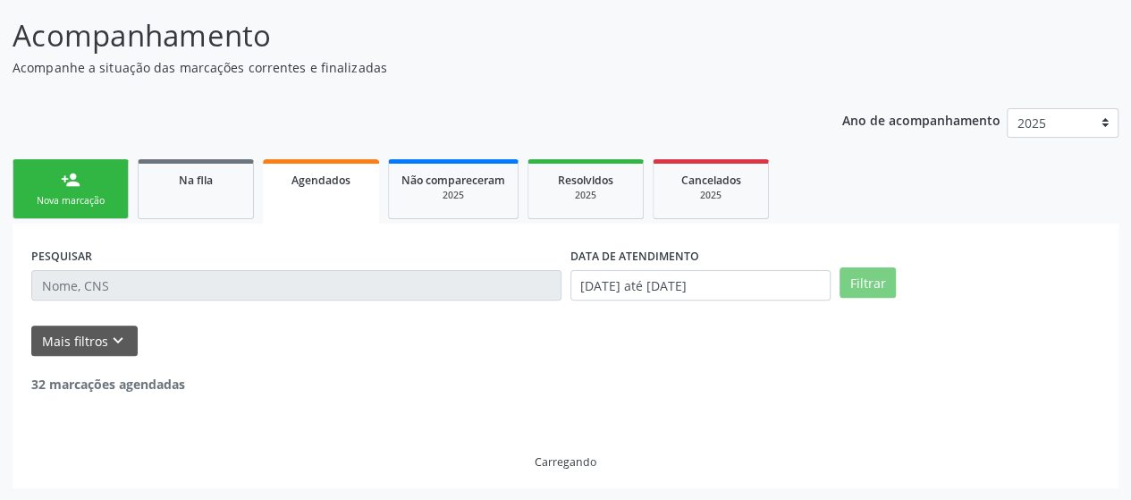
scroll to position [689, 0]
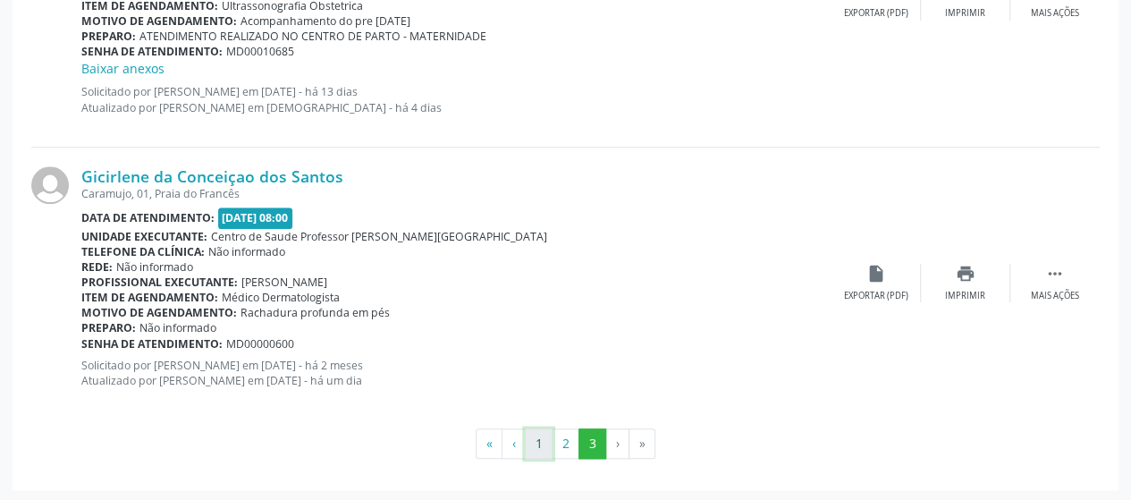
click at [528, 439] on button "1" at bounding box center [539, 443] width 28 height 30
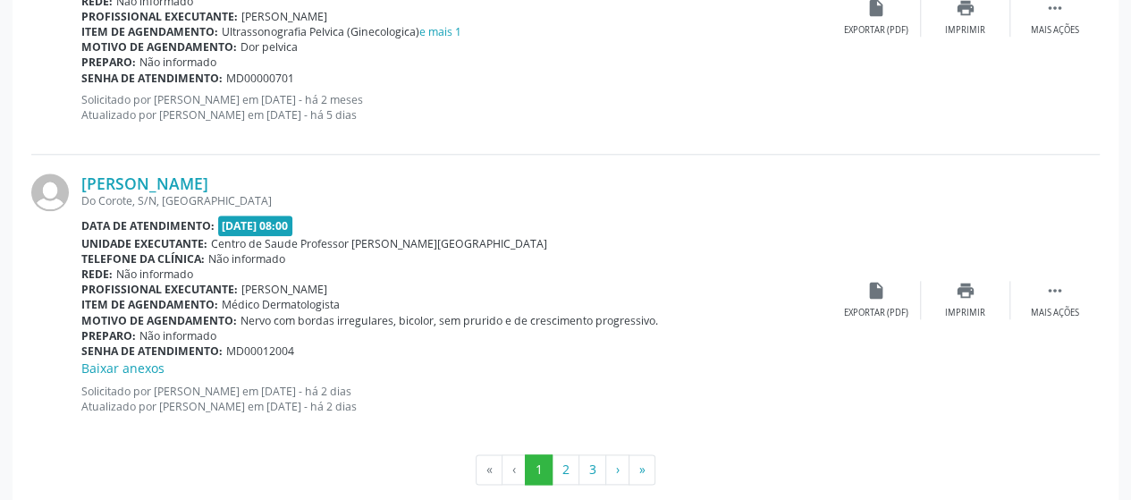
scroll to position [4272, 0]
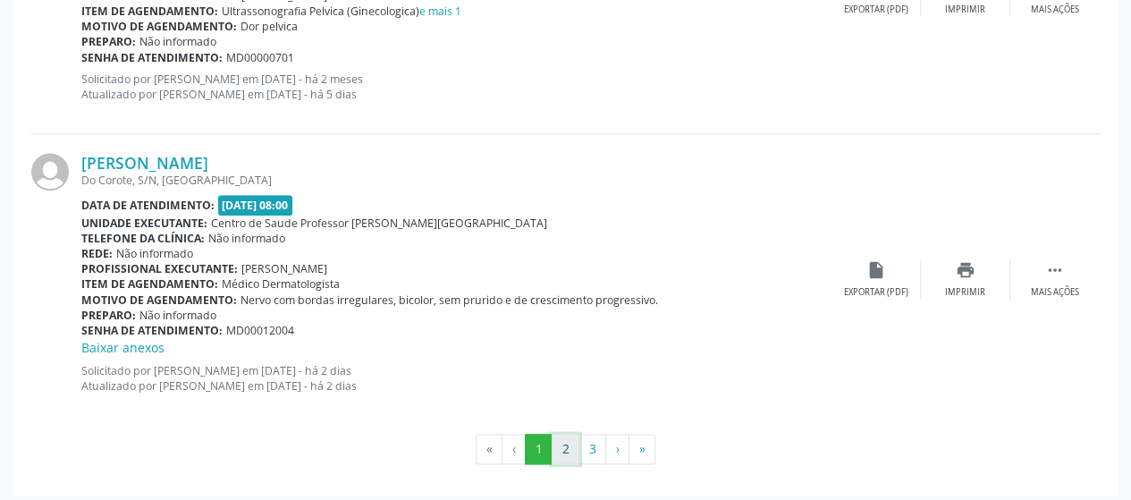
click at [574, 441] on button "2" at bounding box center [566, 449] width 28 height 30
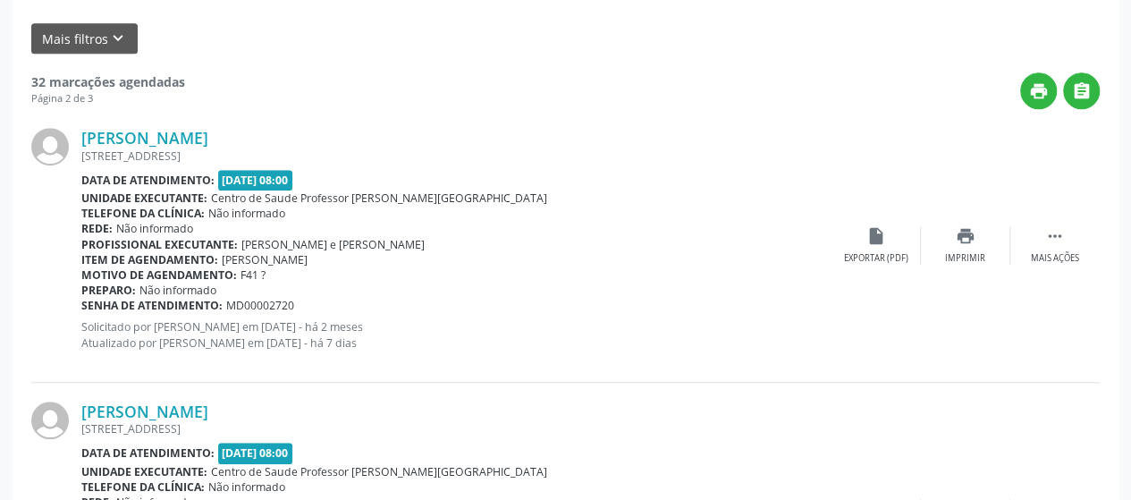
scroll to position [447, 0]
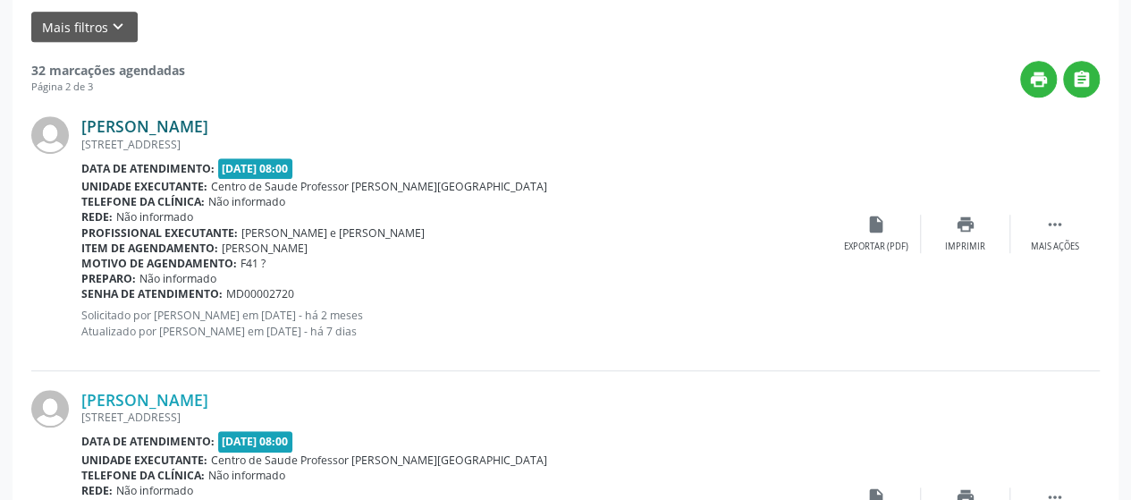
click at [112, 125] on link "[PERSON_NAME]" at bounding box center [144, 126] width 127 height 20
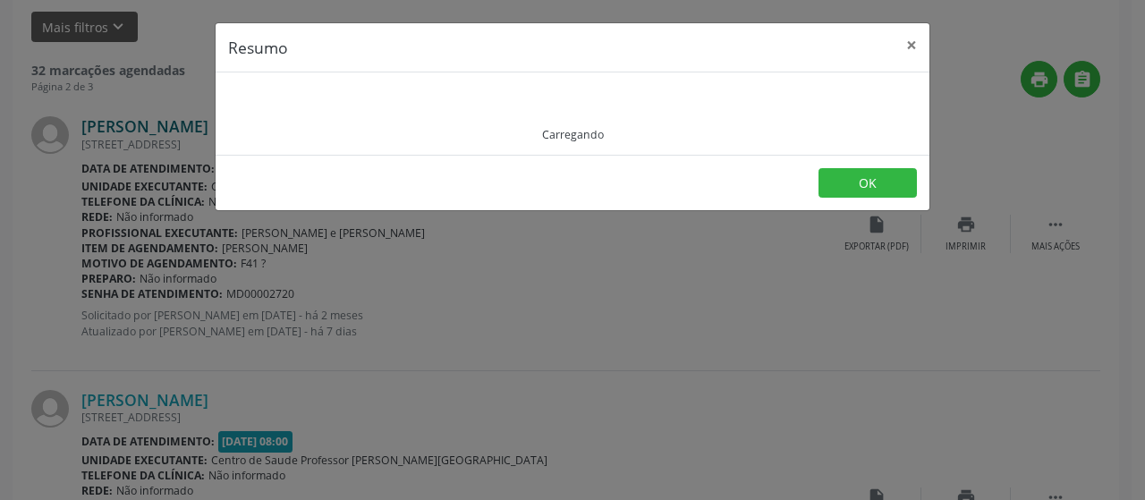
click at [112, 125] on div "Resumo × Carregando OK" at bounding box center [572, 250] width 1145 height 500
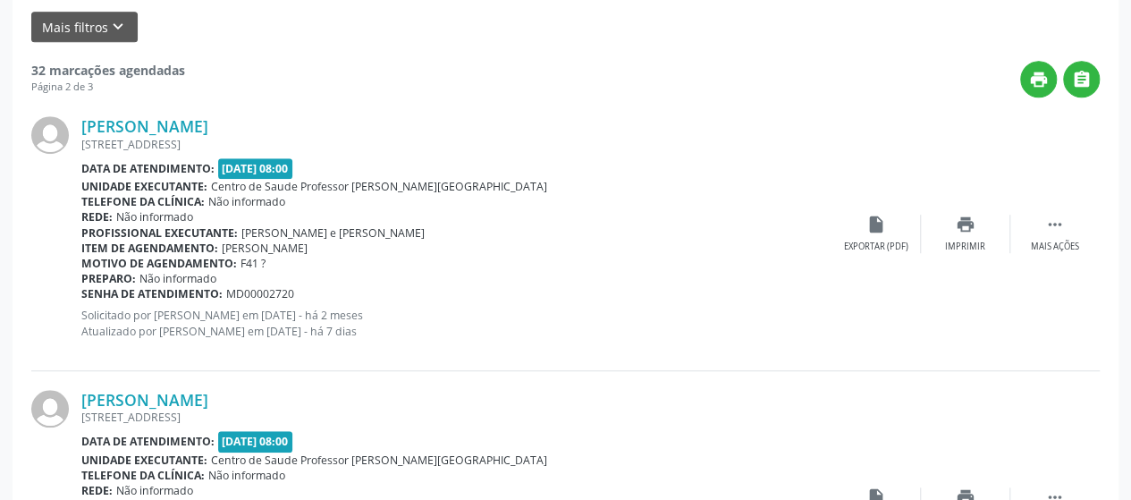
click at [47, 67] on strong "32 marcações agendadas" at bounding box center [108, 70] width 154 height 17
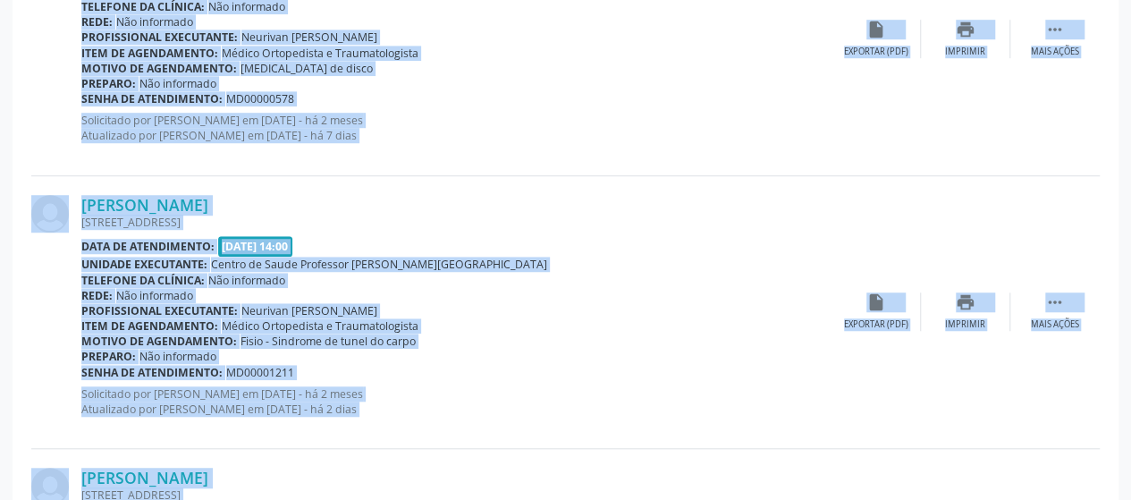
scroll to position [4253, 0]
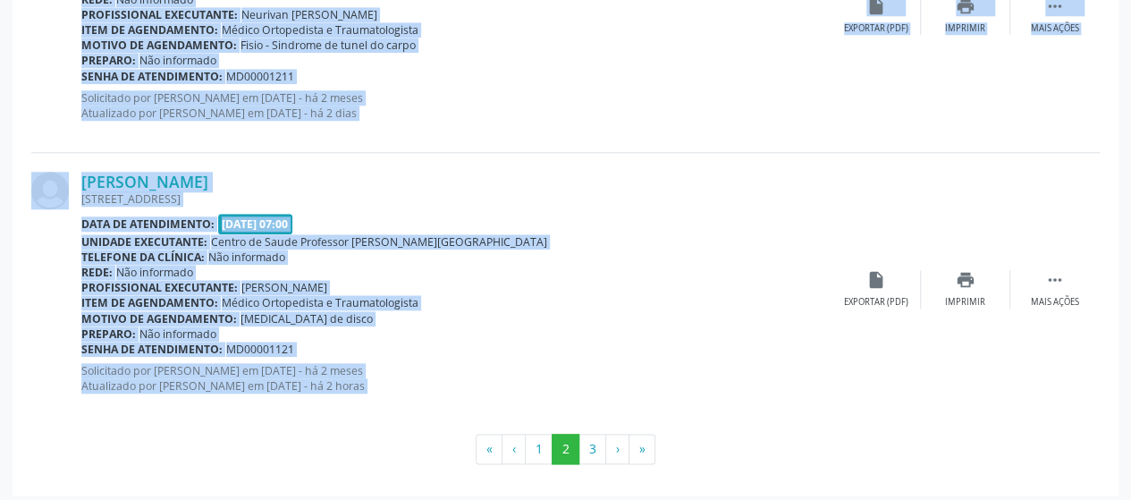
drag, startPoint x: 47, startPoint y: 67, endPoint x: 391, endPoint y: 389, distance: 471.3
copy div "32 marcações agendadas Página 2 de 3 print  Joao Pedro Santana Ferreira Carave…"
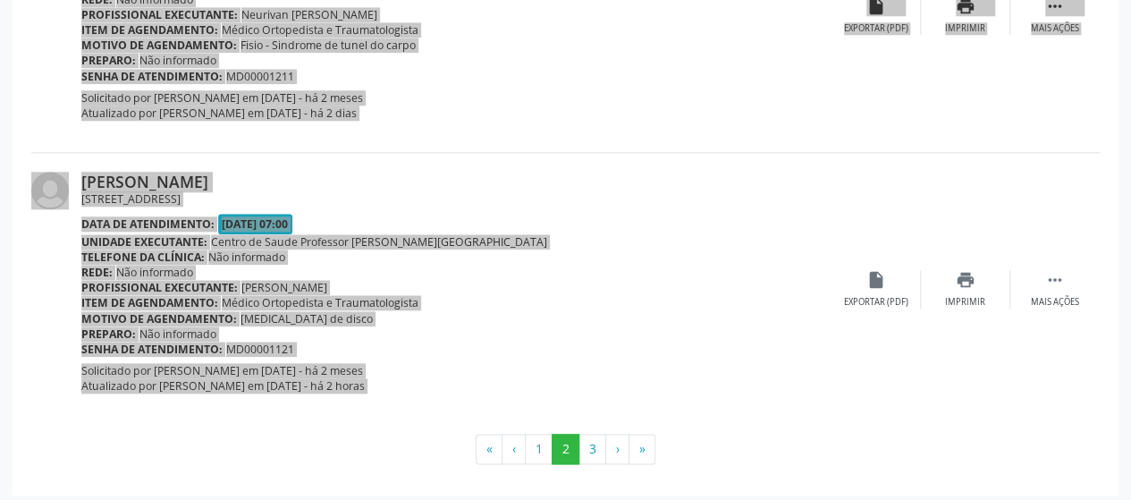
scroll to position [4234, 0]
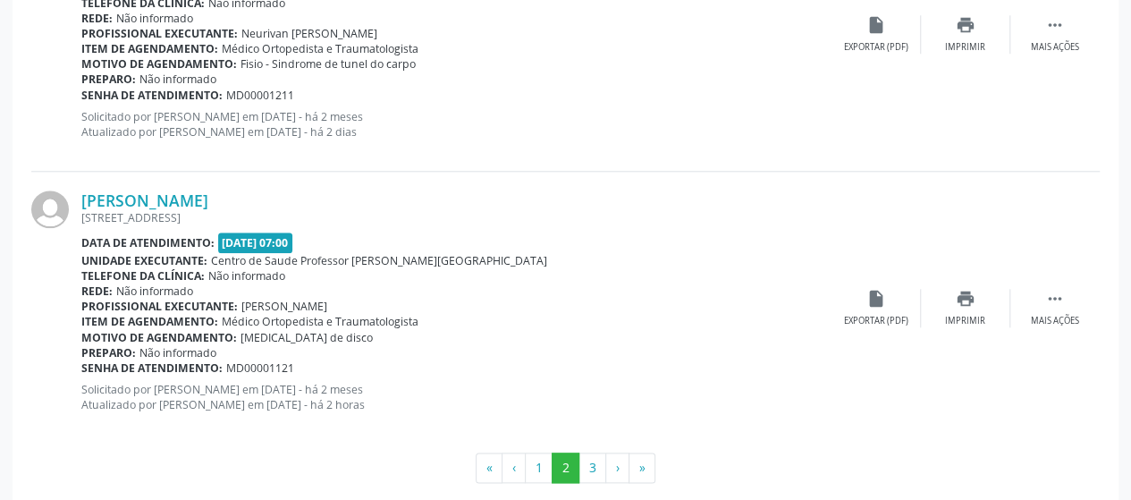
click at [588, 475] on button "3" at bounding box center [593, 467] width 28 height 30
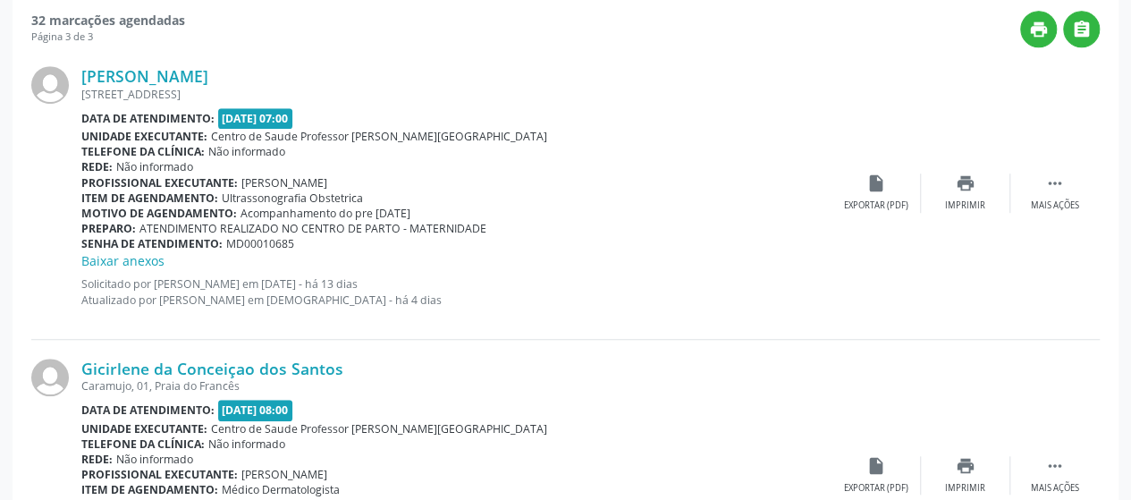
scroll to position [537, 0]
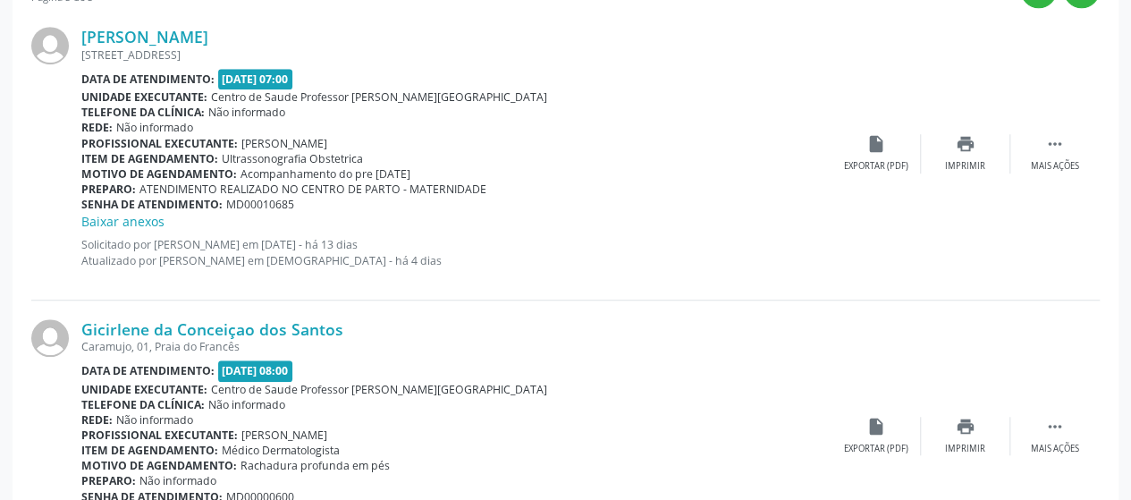
click at [70, 44] on div at bounding box center [56, 153] width 50 height 253
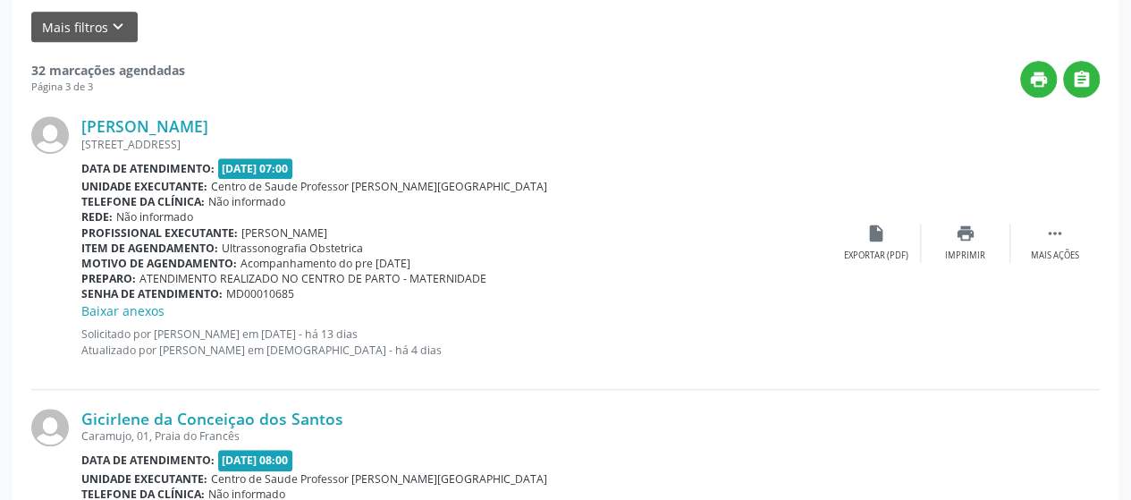
click at [64, 63] on strong "32 marcações agendadas" at bounding box center [108, 70] width 154 height 17
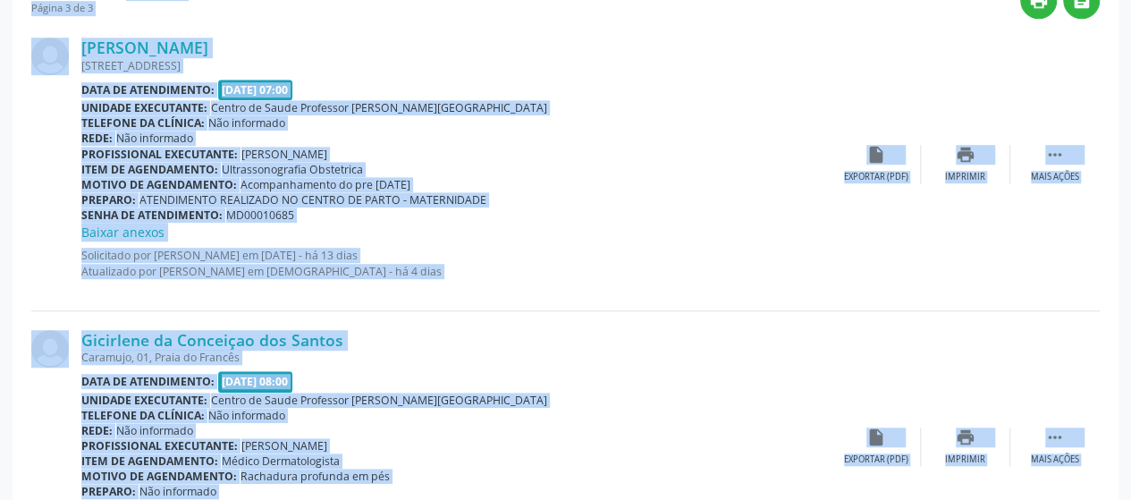
scroll to position [689, 0]
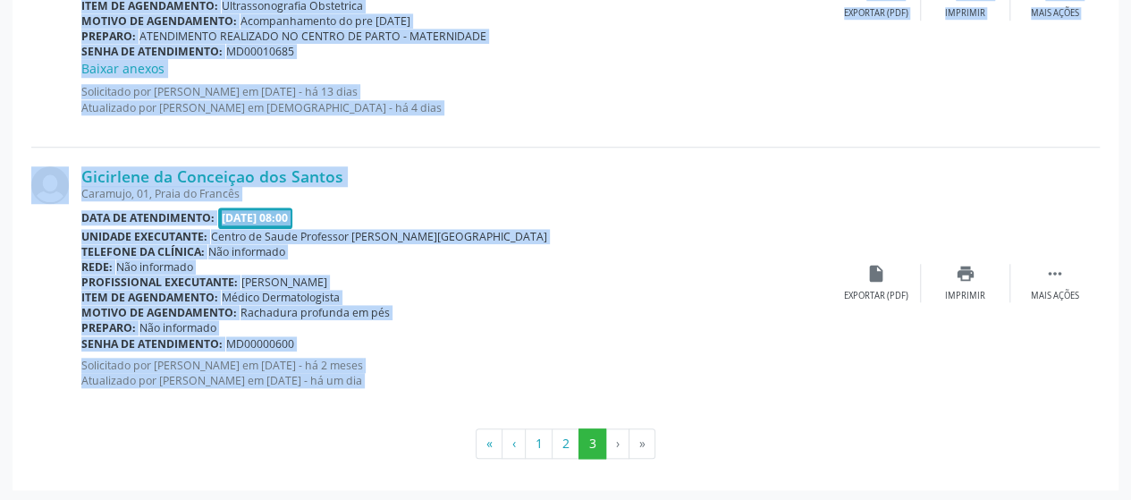
drag, startPoint x: 64, startPoint y: 63, endPoint x: 486, endPoint y: 396, distance: 538.0
click at [486, 396] on div "32 marcações agendadas Página 3 de 3 print  Herica Beatriz Silva Matias Tubara…" at bounding box center [565, 129] width 1069 height 658
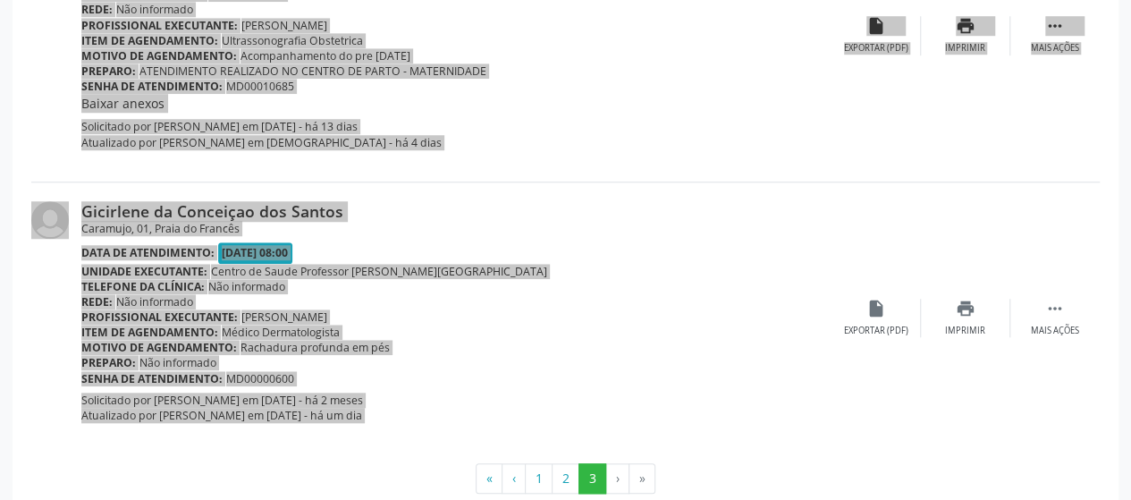
scroll to position [655, 0]
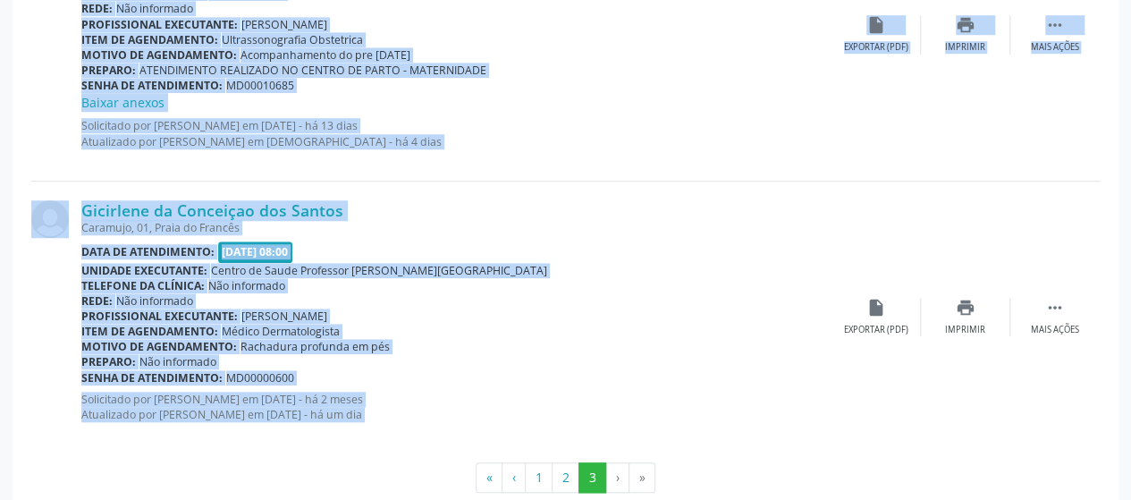
click at [870, 428] on div "Gicirlene da Conceiçao dos Santos Caramujo, 01, Praia do Francês Data de atendi…" at bounding box center [565, 318] width 1069 height 272
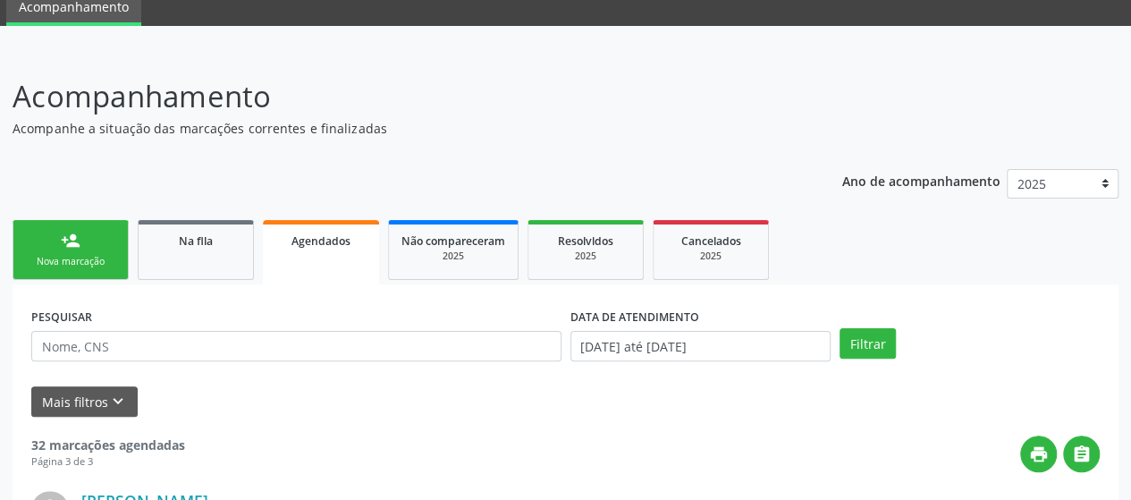
scroll to position [0, 0]
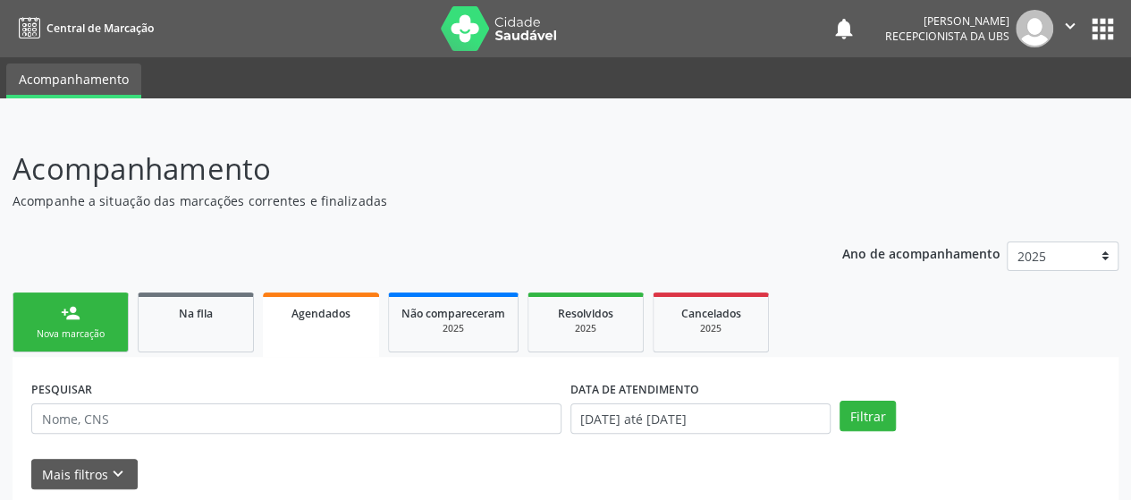
click at [1069, 27] on icon "" at bounding box center [1071, 26] width 20 height 20
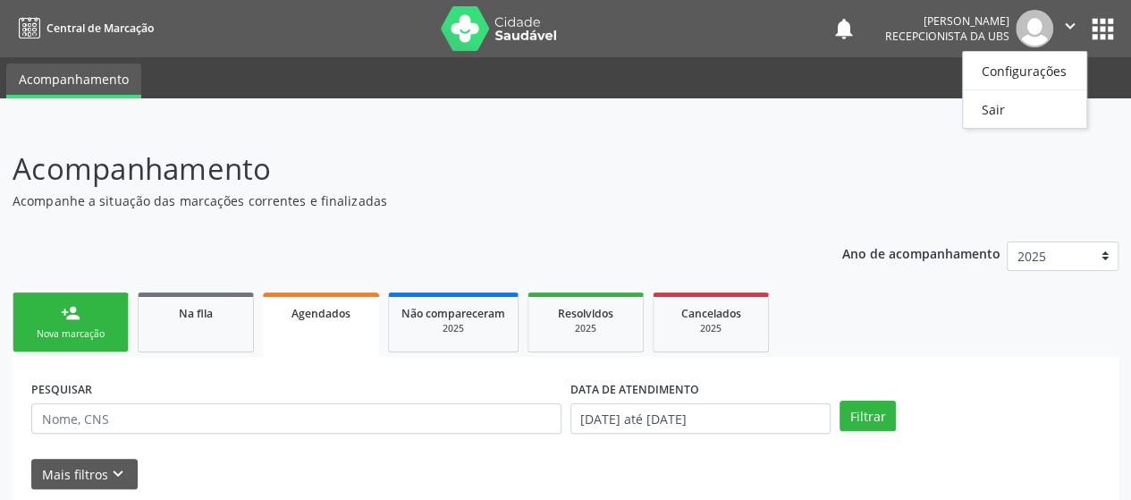
click at [1010, 123] on ul "Configurações Sair" at bounding box center [1024, 90] width 125 height 78
click at [1002, 114] on link "Sair" at bounding box center [1024, 109] width 123 height 25
